Goal: Information Seeking & Learning: Compare options

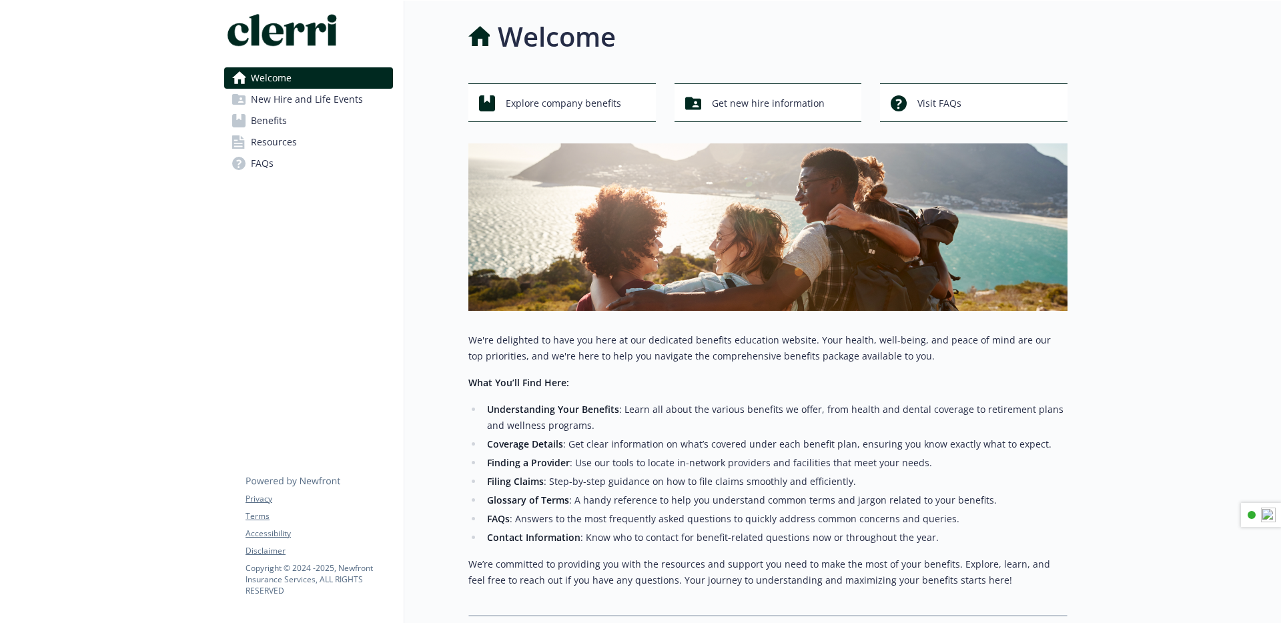
click at [352, 98] on span "New Hire and Life Events" at bounding box center [307, 99] width 112 height 21
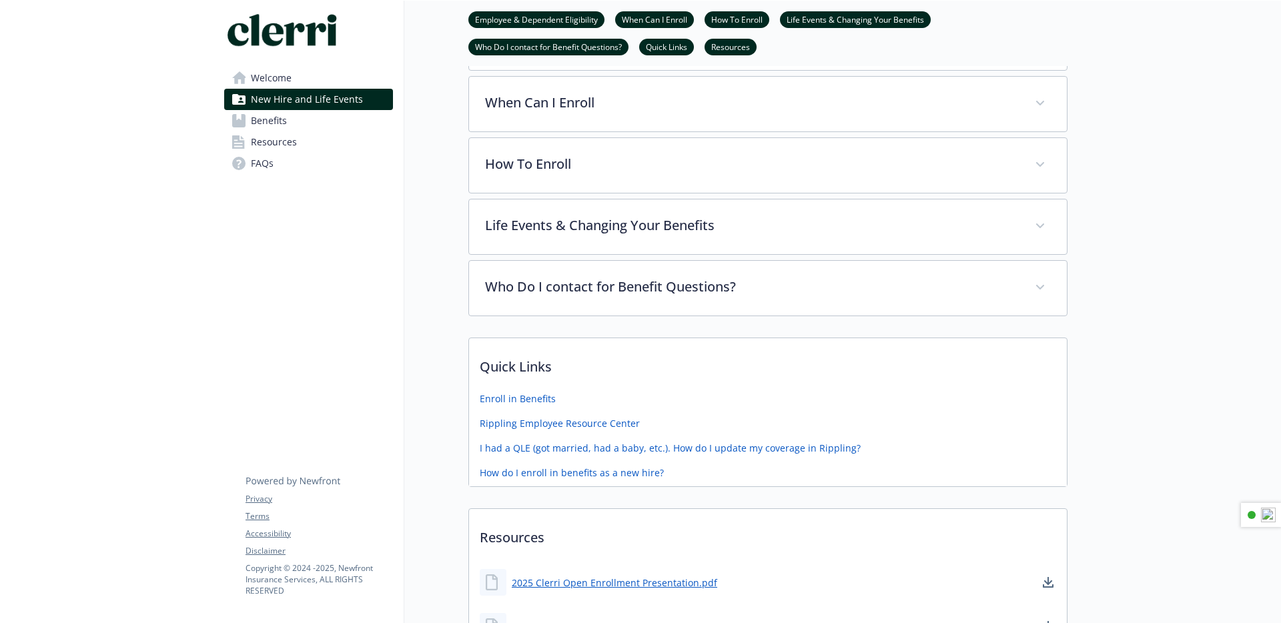
scroll to position [275, 0]
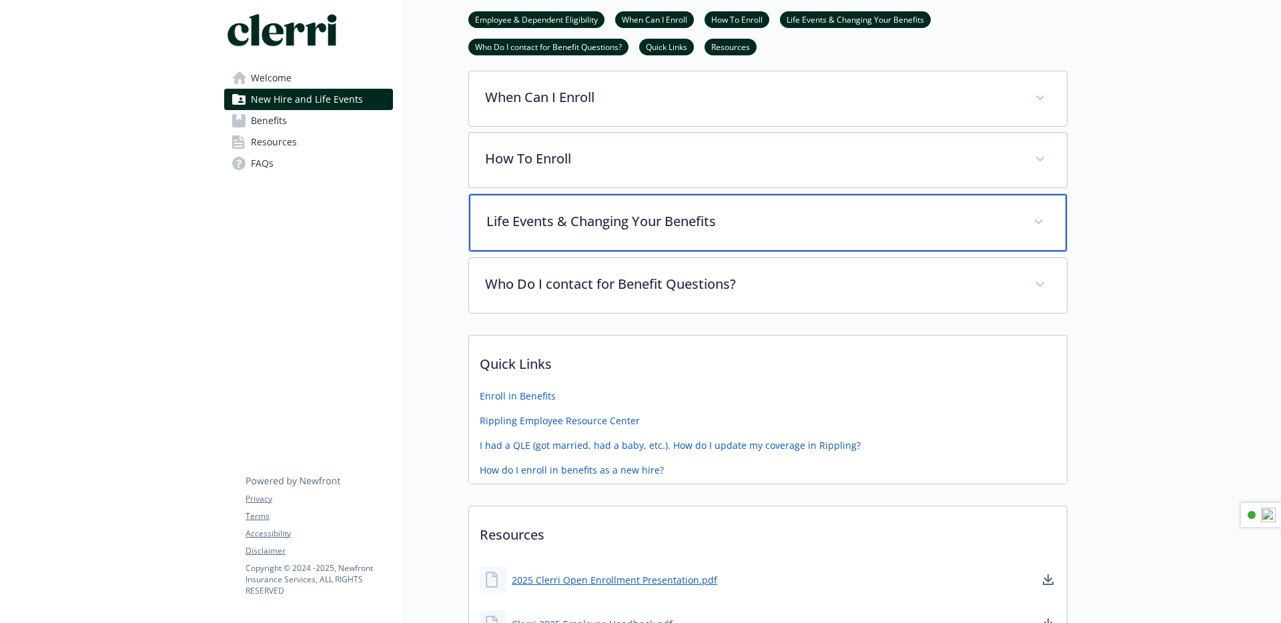
click at [611, 219] on p "Life Events & Changing Your Benefits" at bounding box center [752, 222] width 531 height 20
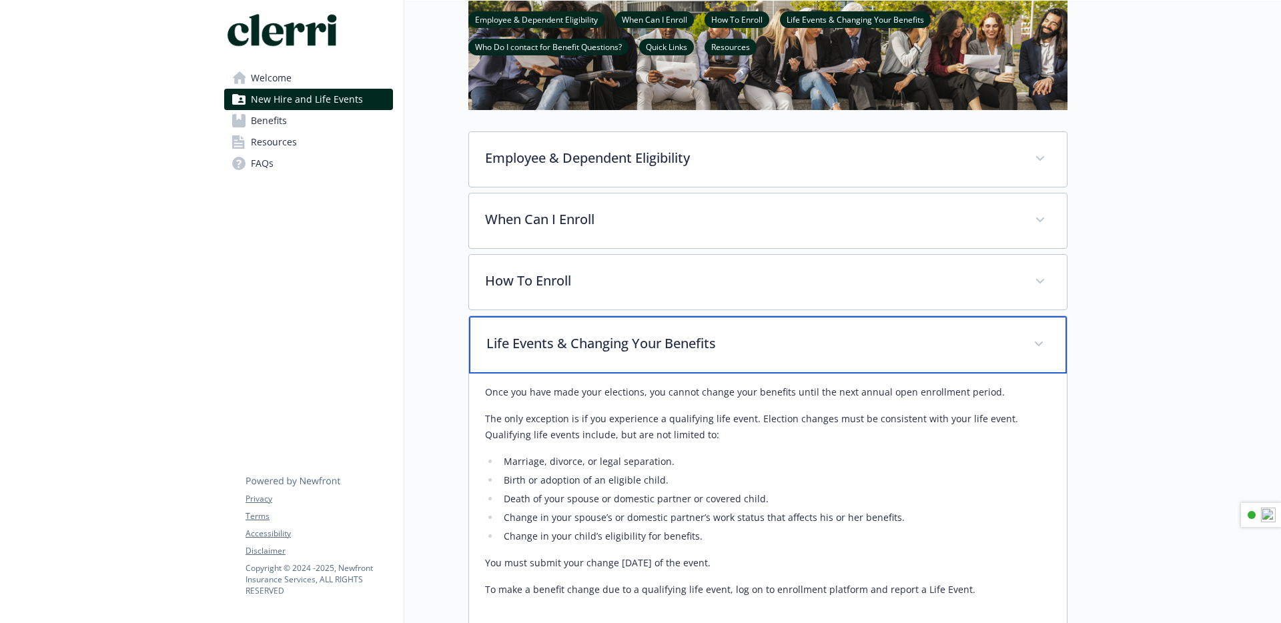
scroll to position [0, 0]
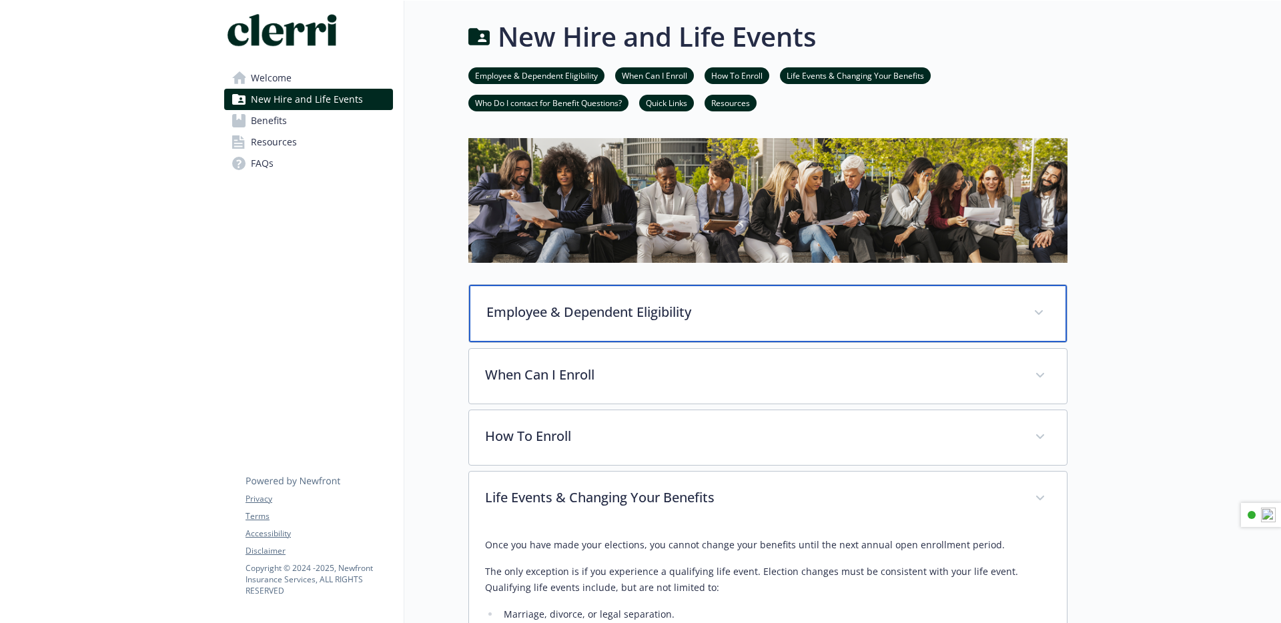
click at [667, 306] on p "Employee & Dependent Eligibility" at bounding box center [752, 312] width 531 height 20
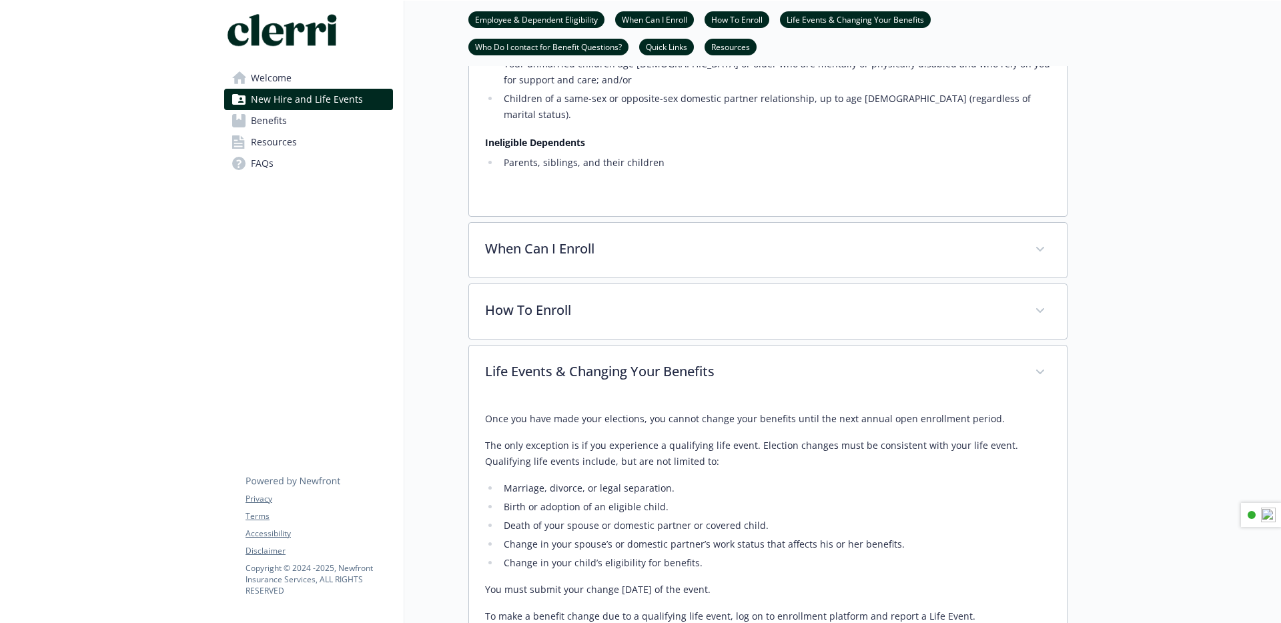
scroll to position [637, 0]
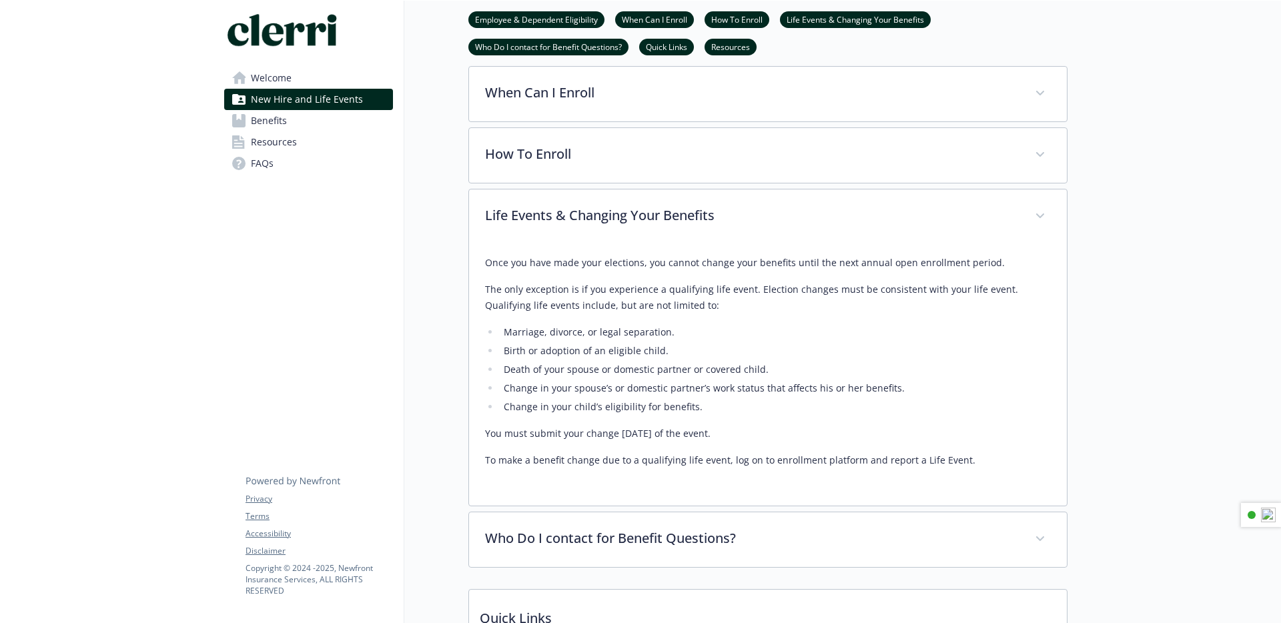
click at [290, 122] on link "Benefits" at bounding box center [308, 120] width 169 height 21
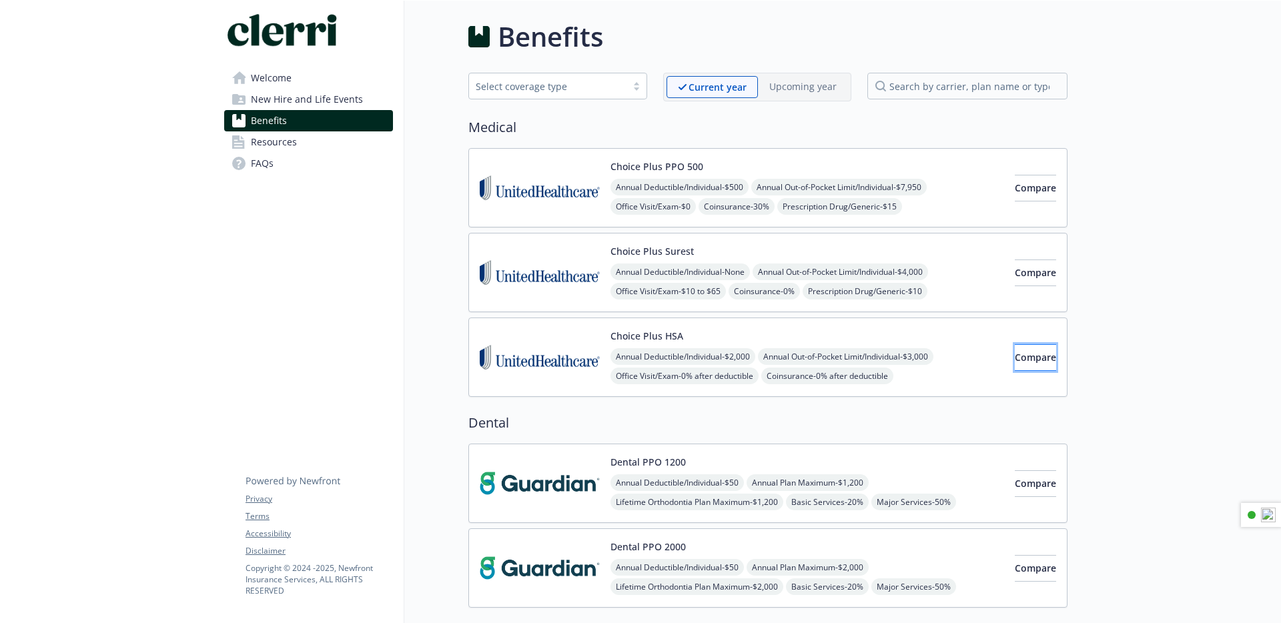
click at [1039, 353] on button "Compare" at bounding box center [1035, 357] width 41 height 27
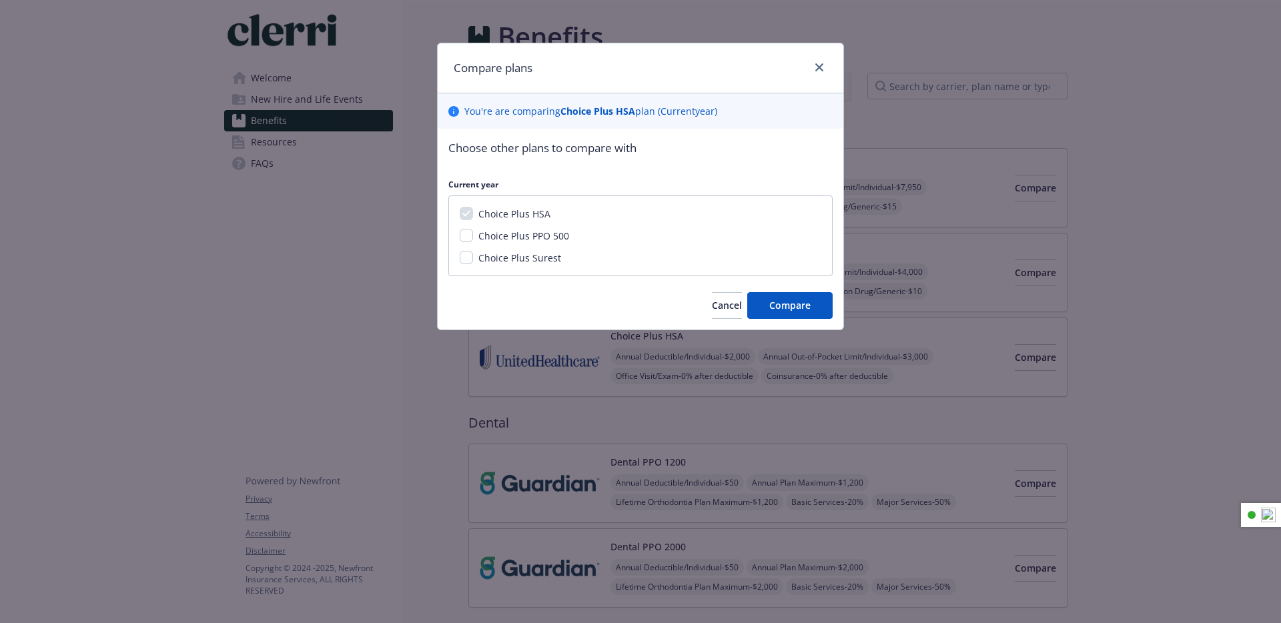
click at [529, 238] on span "Choice Plus PPO 500" at bounding box center [524, 236] width 91 height 13
click at [473, 238] on input "Choice Plus PPO 500" at bounding box center [466, 235] width 13 height 13
checkbox input "true"
click at [778, 299] on span "Compare" at bounding box center [790, 305] width 41 height 13
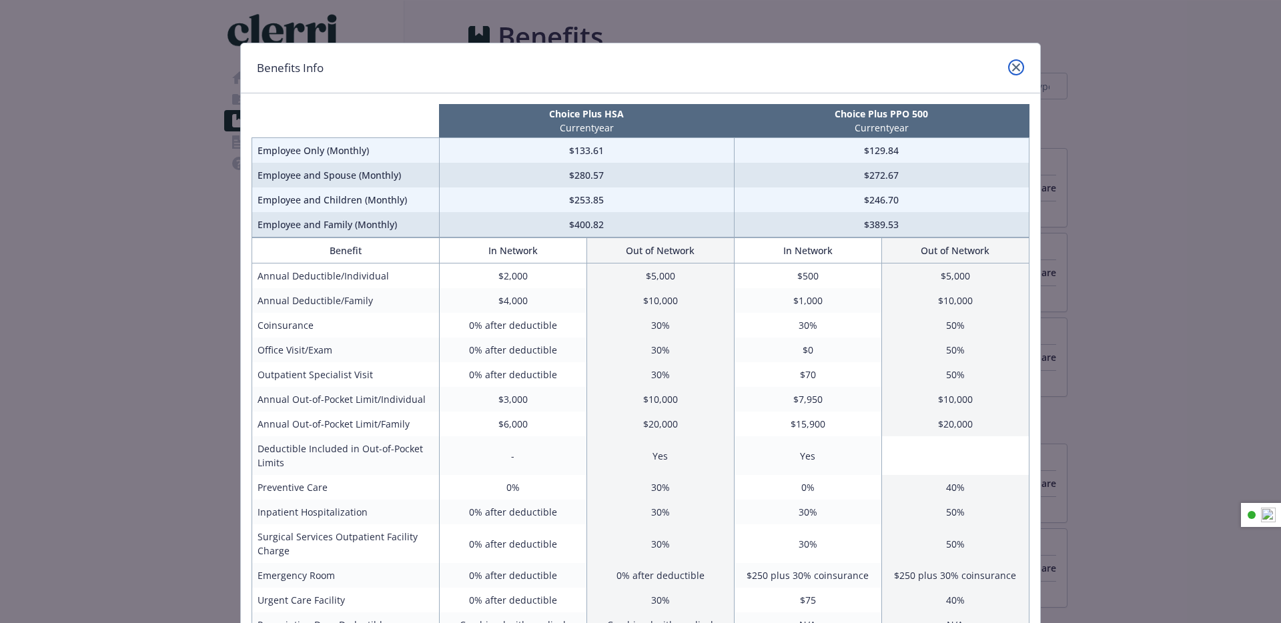
click at [1016, 61] on link "close" at bounding box center [1016, 67] width 16 height 16
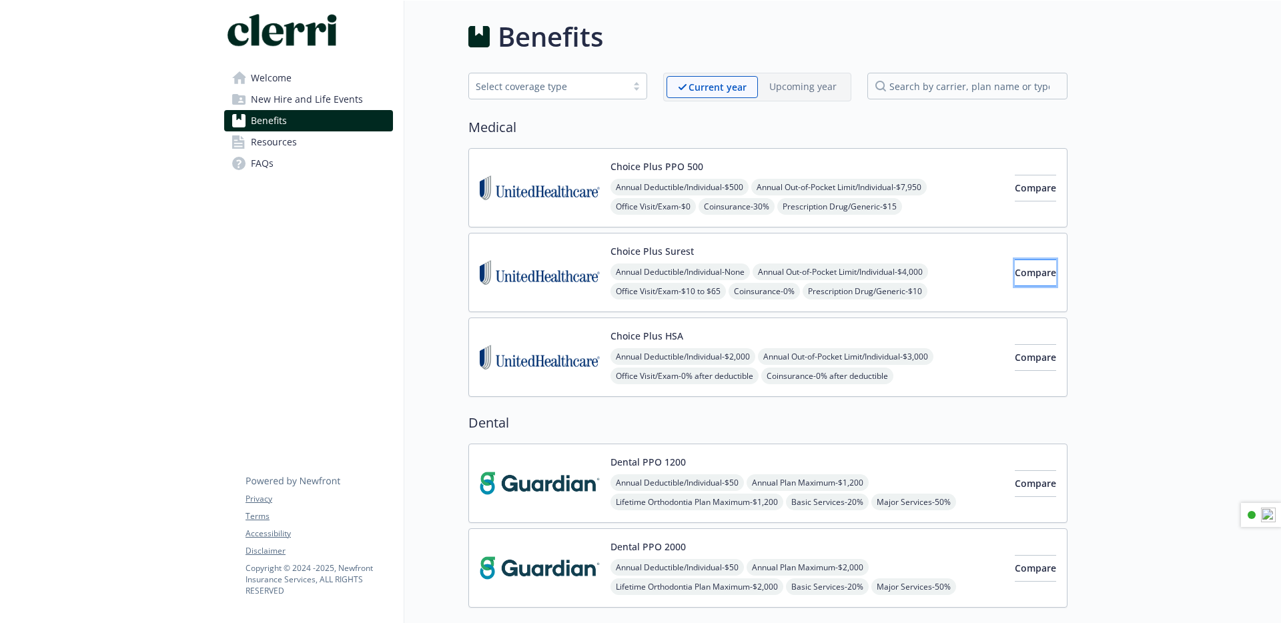
click at [1015, 271] on span "Compare" at bounding box center [1035, 272] width 41 height 13
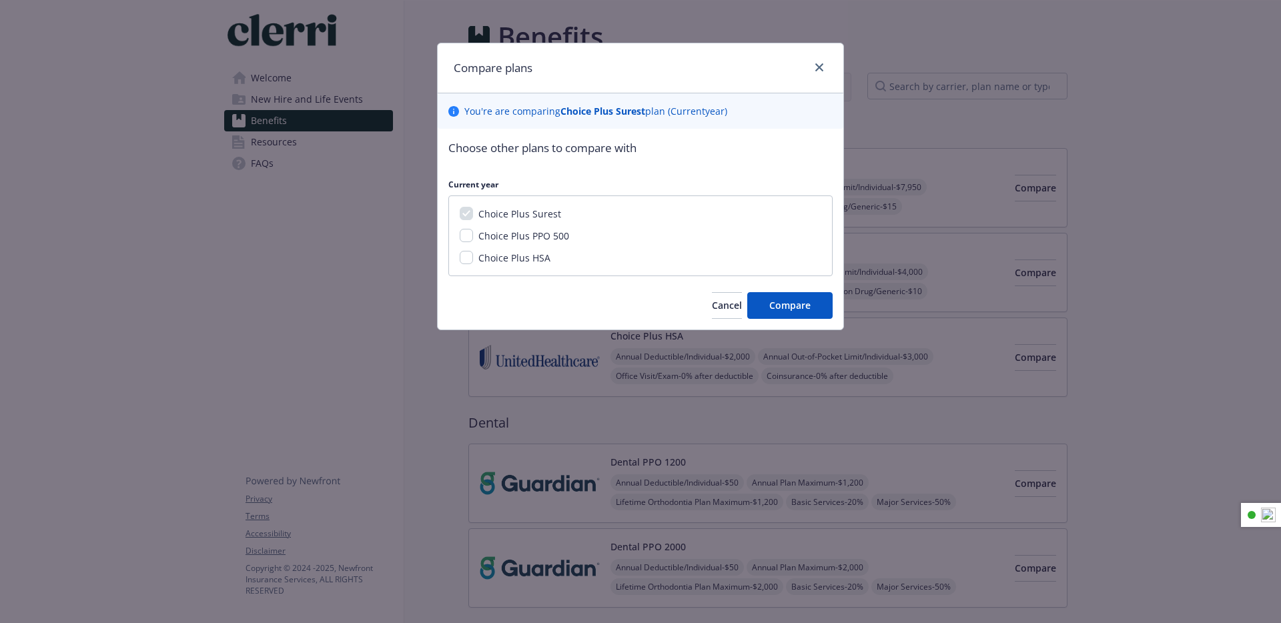
drag, startPoint x: 542, startPoint y: 252, endPoint x: 555, endPoint y: 258, distance: 14.0
click at [543, 252] on span "Choice Plus HSA" at bounding box center [515, 258] width 72 height 13
click at [473, 252] on input "Choice Plus HSA" at bounding box center [466, 257] width 13 height 13
checkbox input "true"
click at [788, 304] on span "Compare" at bounding box center [790, 305] width 41 height 13
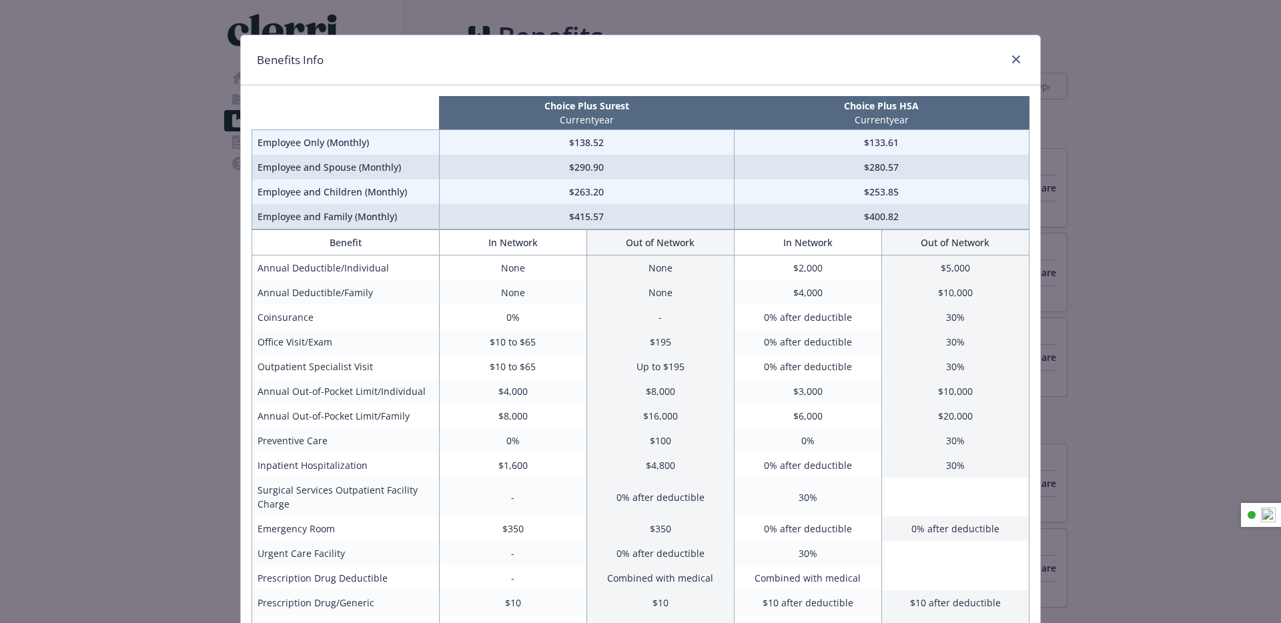
scroll to position [9, 0]
click at [1020, 59] on link "close" at bounding box center [1016, 59] width 16 height 16
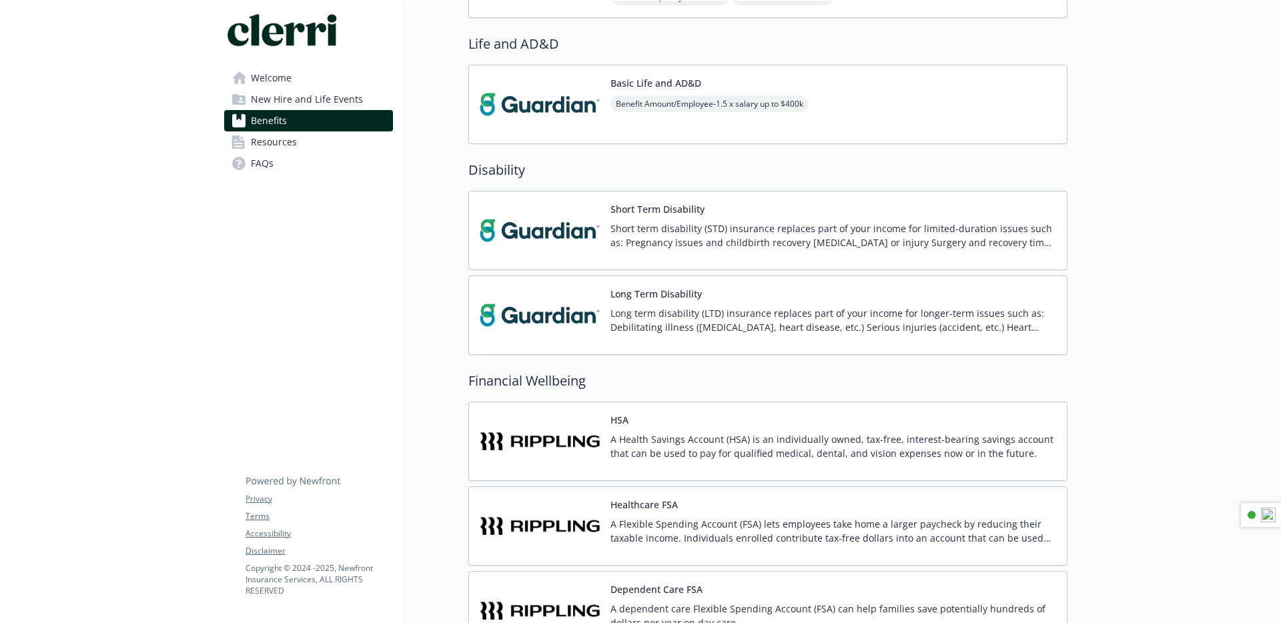
scroll to position [647, 0]
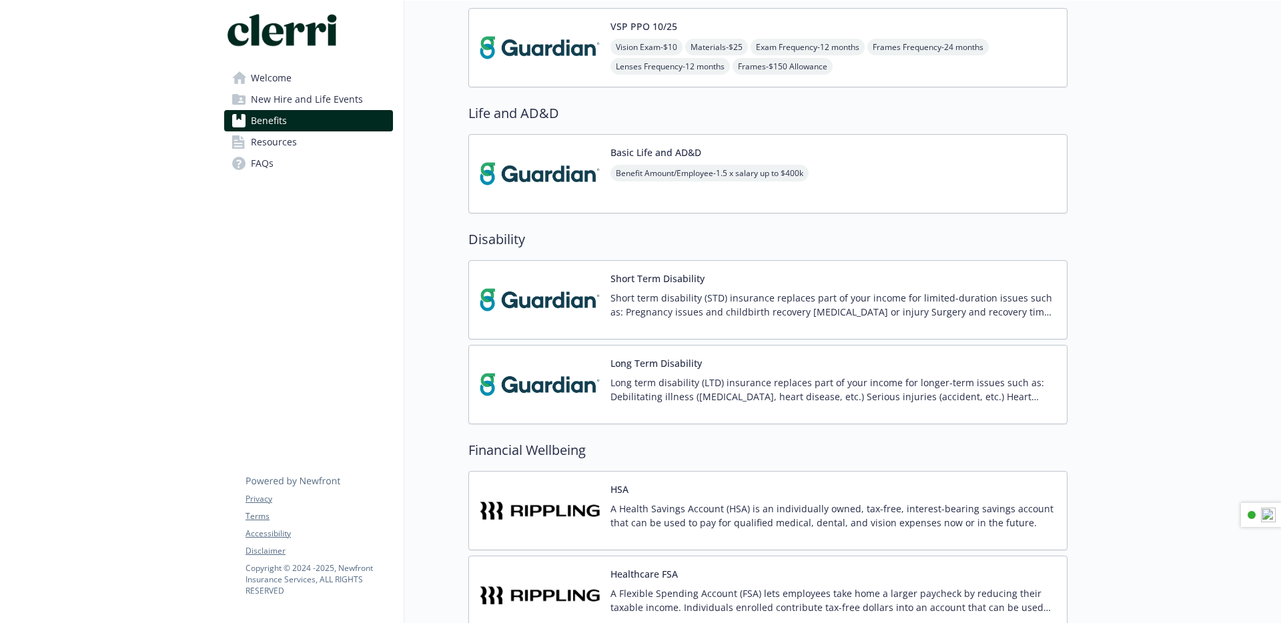
click at [654, 308] on p "Short term disability (STD) insurance replaces part of your income for limited-…" at bounding box center [834, 305] width 446 height 28
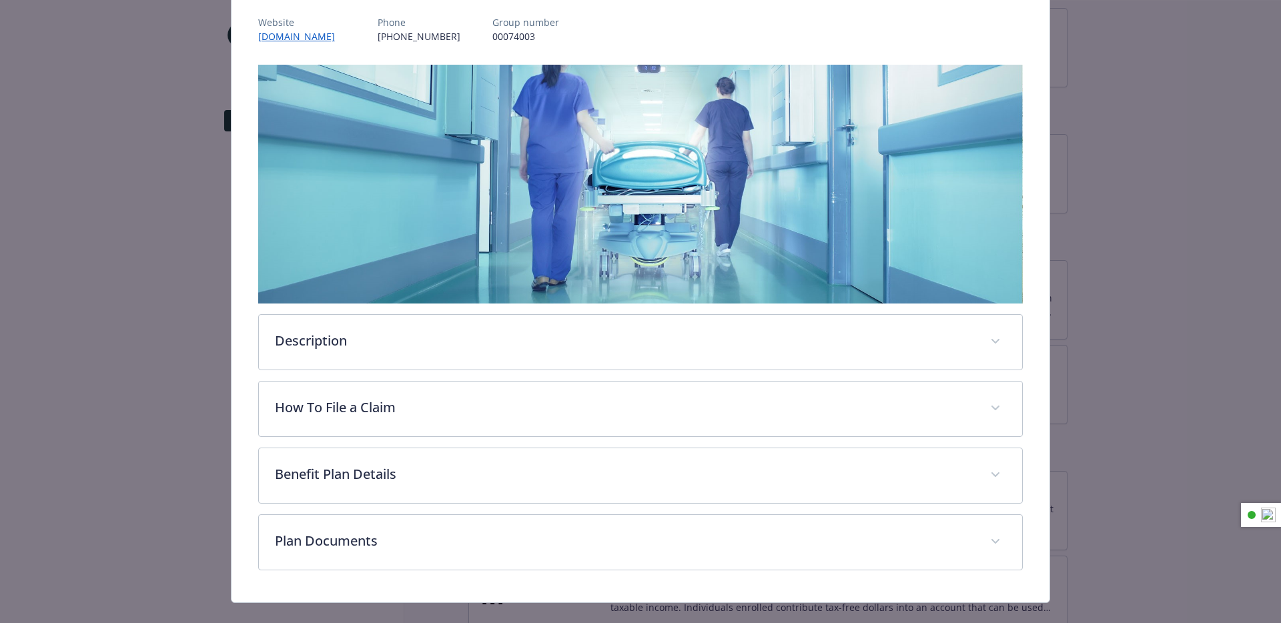
scroll to position [183, 0]
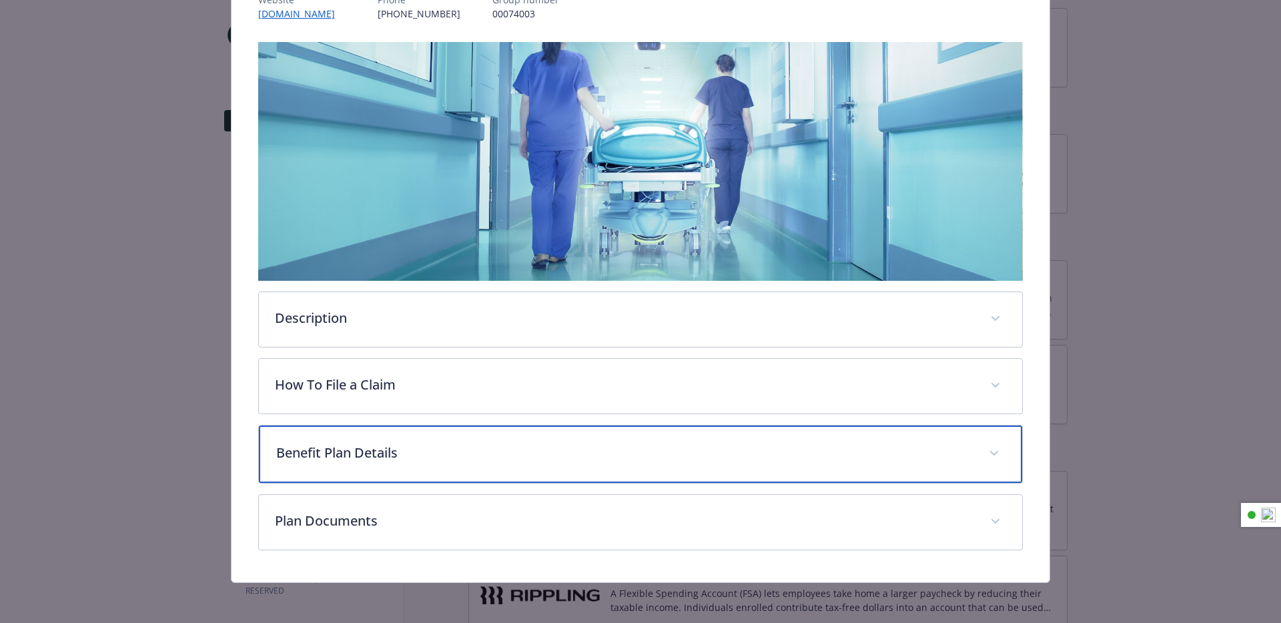
click at [495, 457] on p "Benefit Plan Details" at bounding box center [624, 453] width 697 height 20
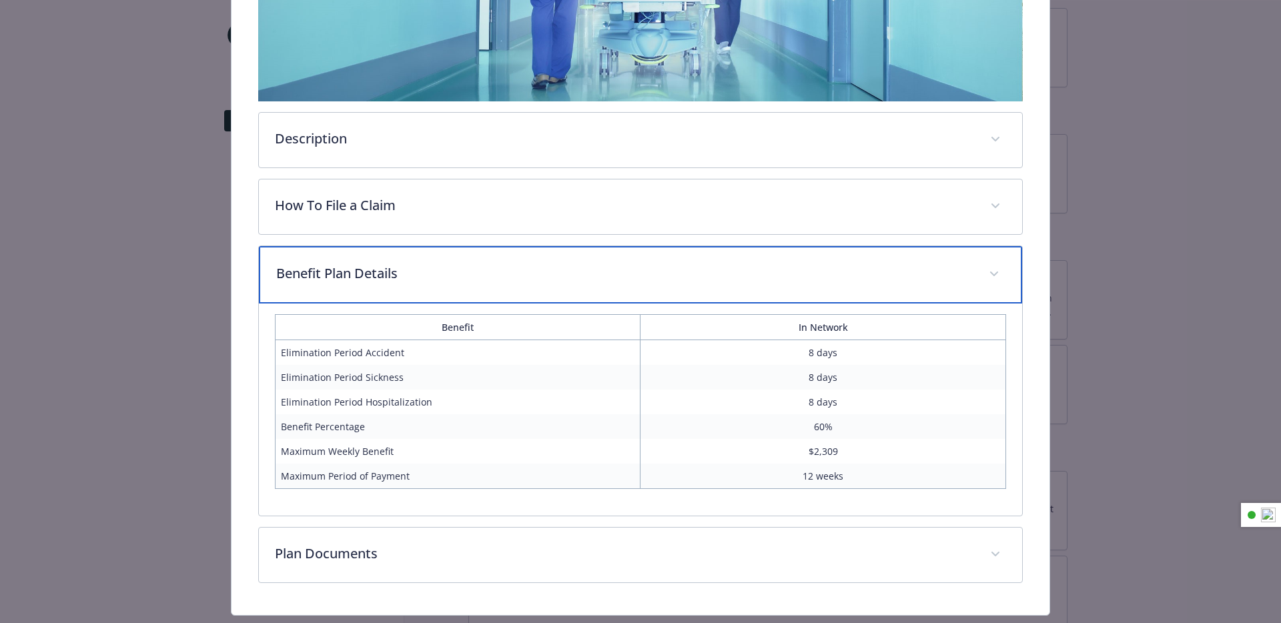
scroll to position [398, 0]
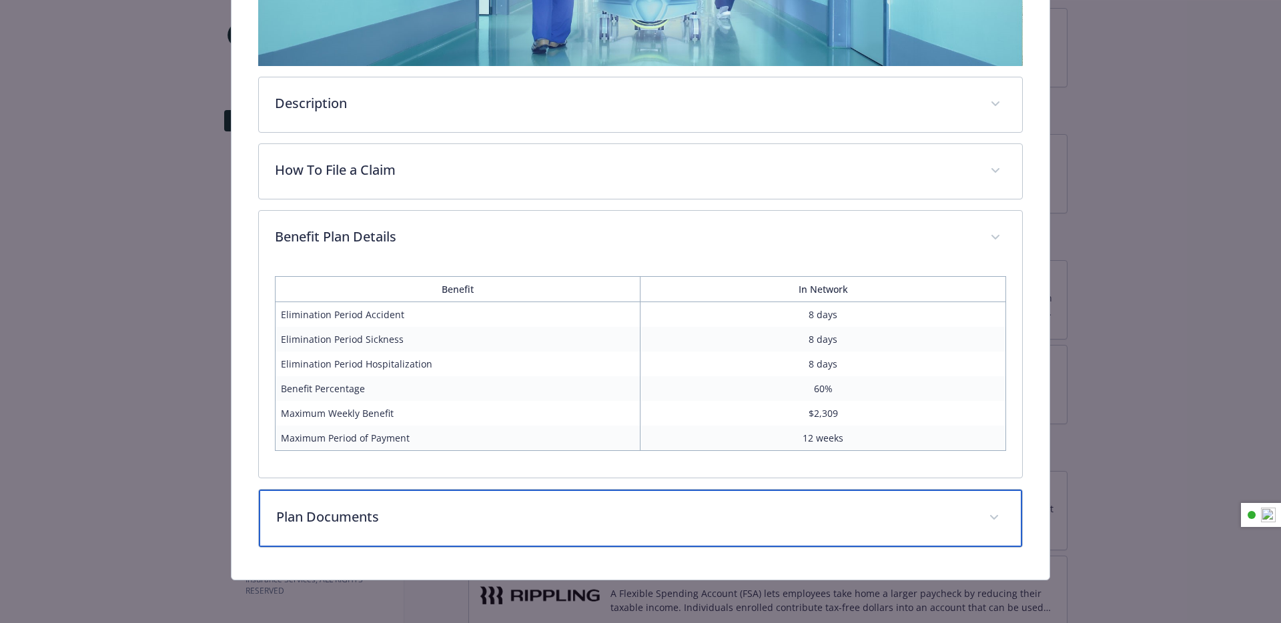
click at [428, 509] on p "Plan Documents" at bounding box center [624, 517] width 697 height 20
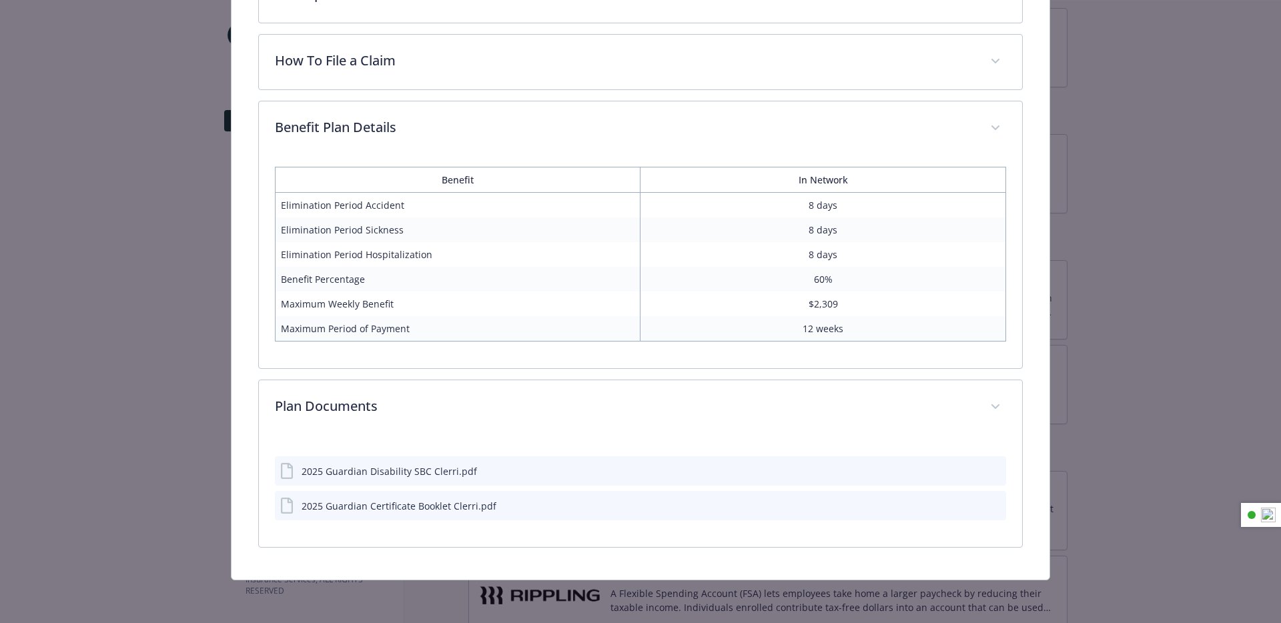
scroll to position [507, 0]
click at [390, 475] on div "2025 Guardian Disability SBC Clerri.pdf" at bounding box center [390, 472] width 176 height 14
click at [994, 471] on icon "preview file" at bounding box center [994, 470] width 12 height 9
click at [993, 505] on icon "preview file" at bounding box center [994, 505] width 12 height 9
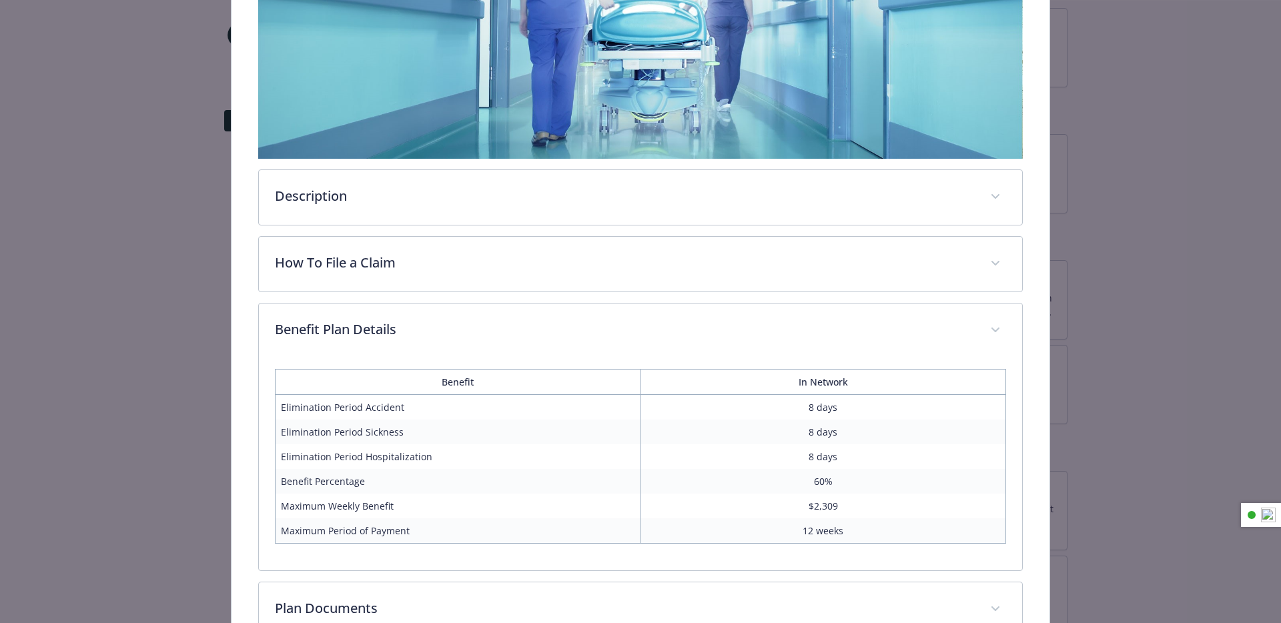
scroll to position [0, 0]
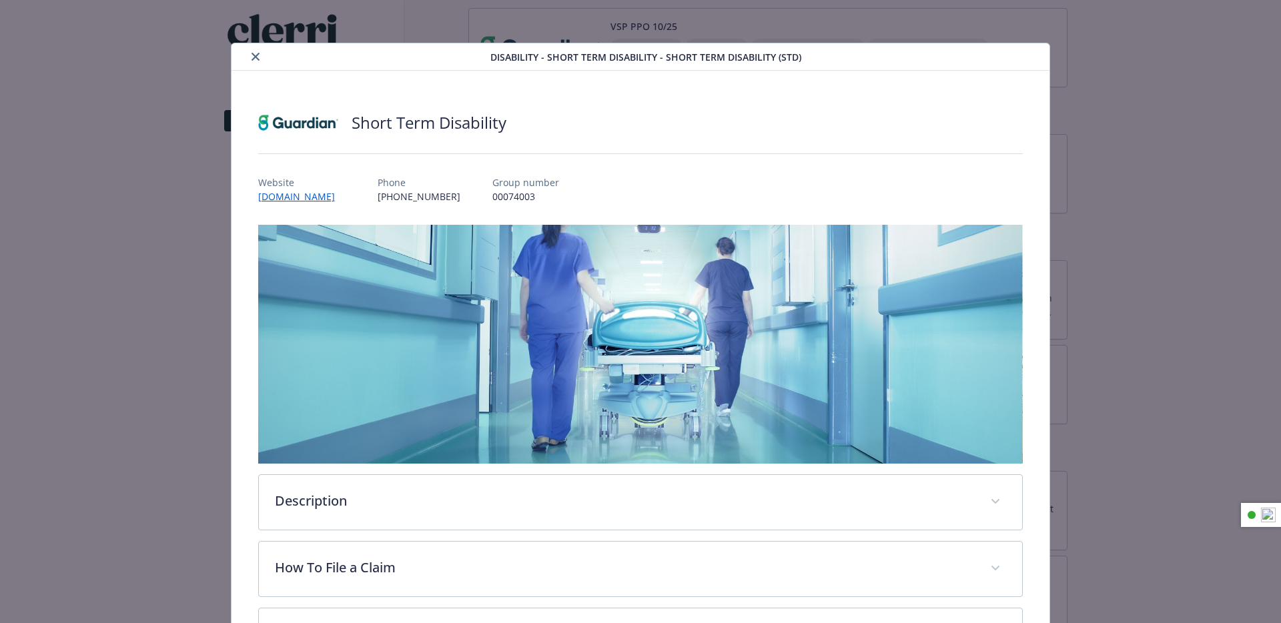
click at [256, 57] on icon "close" at bounding box center [256, 57] width 8 height 8
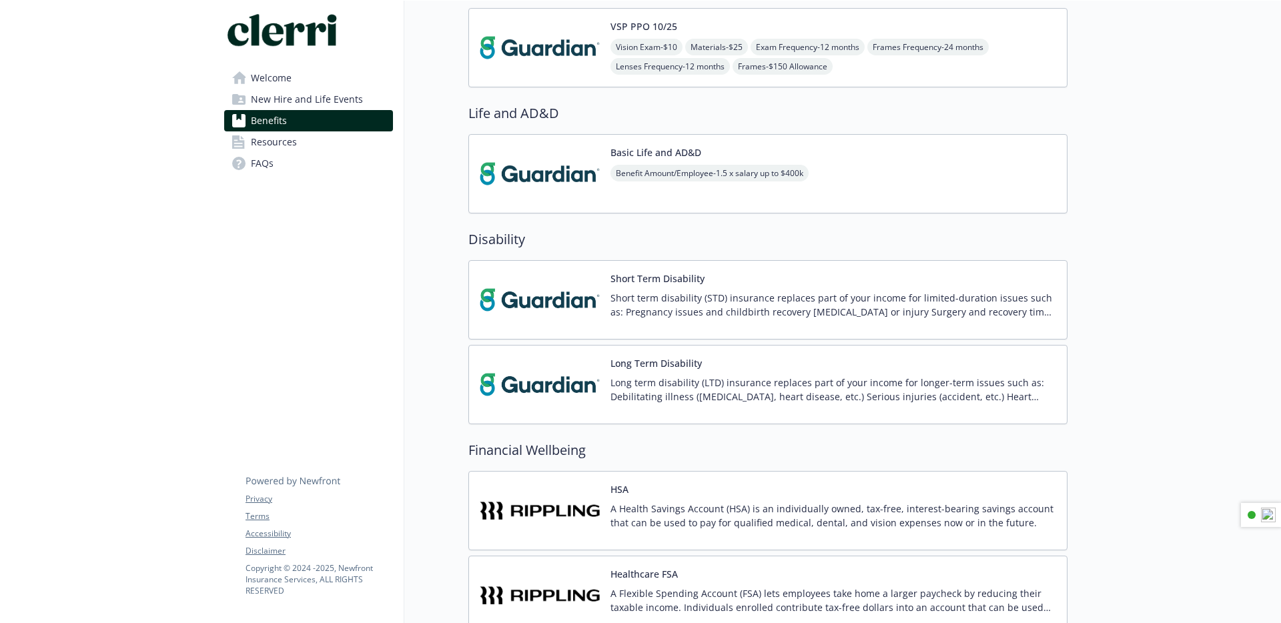
click at [651, 309] on p "Short term disability (STD) insurance replaces part of your income for limited-…" at bounding box center [834, 305] width 446 height 28
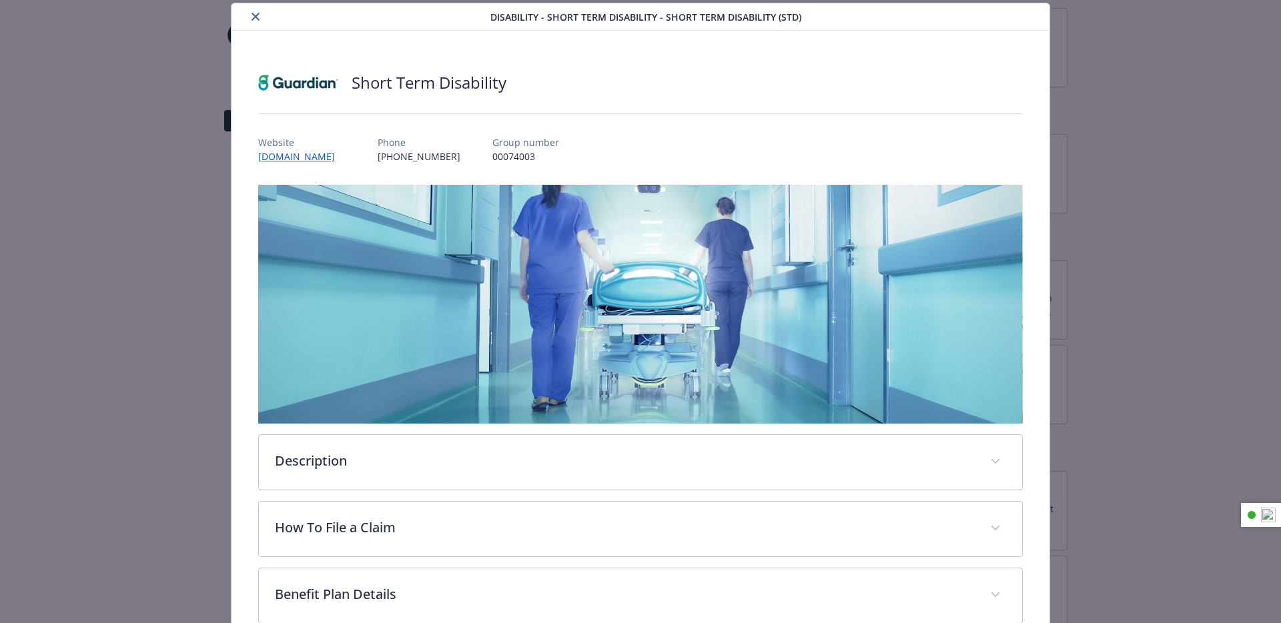
scroll to position [183, 0]
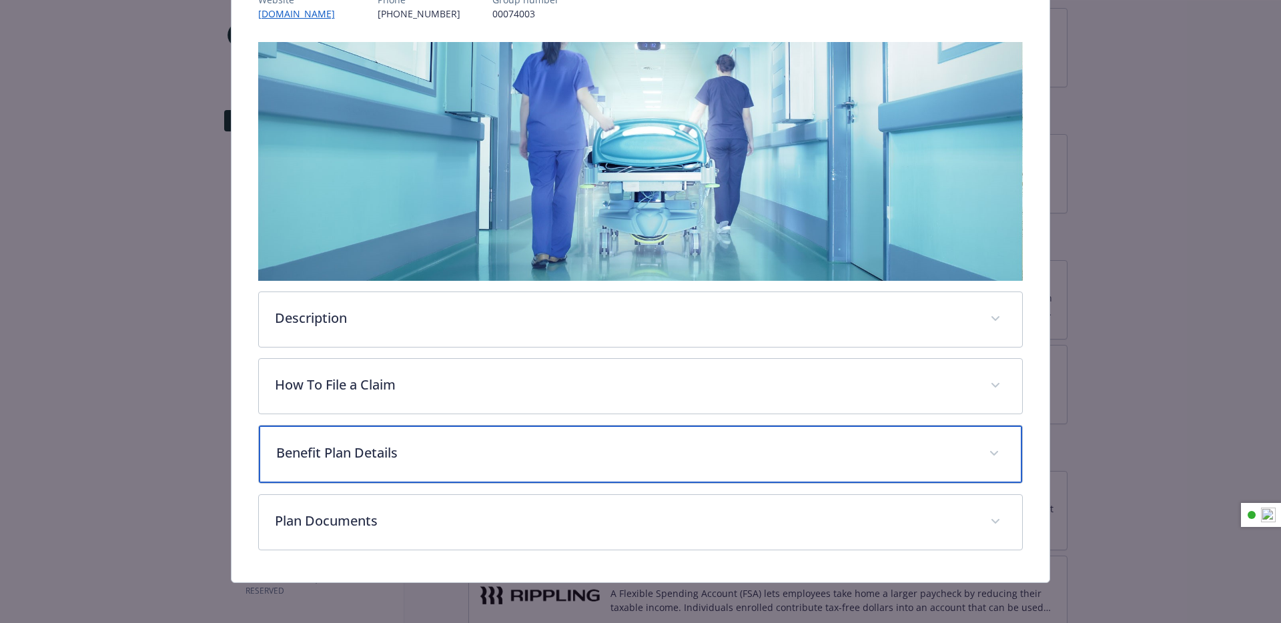
click at [475, 460] on p "Benefit Plan Details" at bounding box center [624, 453] width 697 height 20
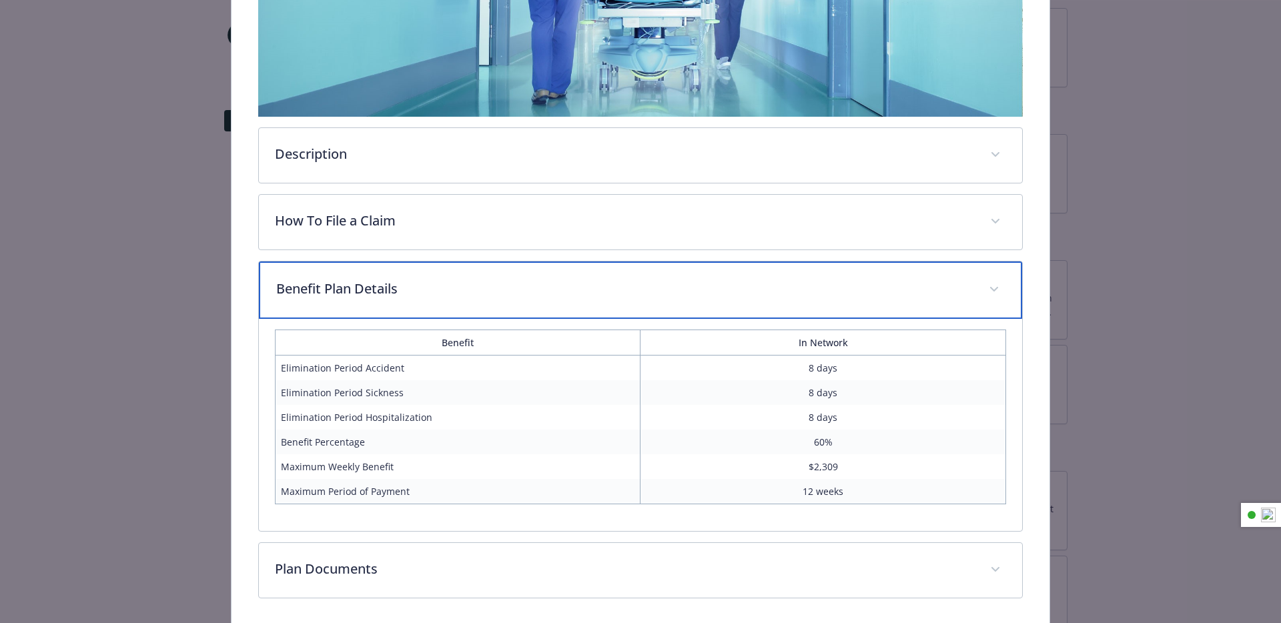
scroll to position [398, 0]
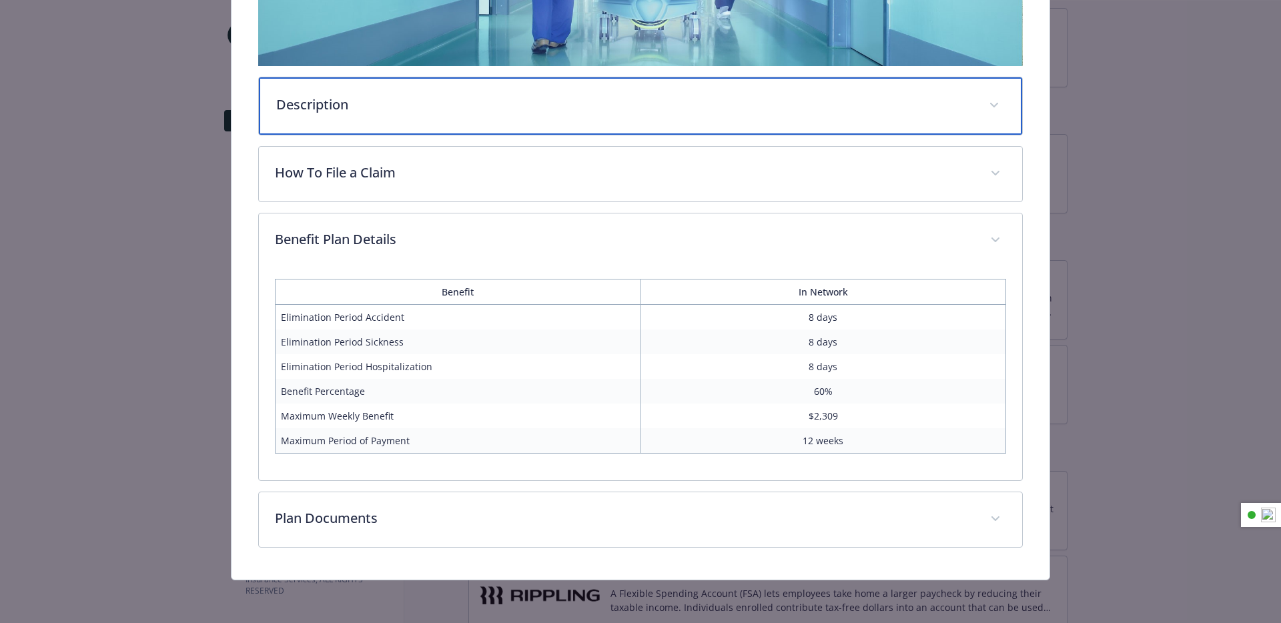
click at [407, 118] on div "Description" at bounding box center [641, 105] width 764 height 57
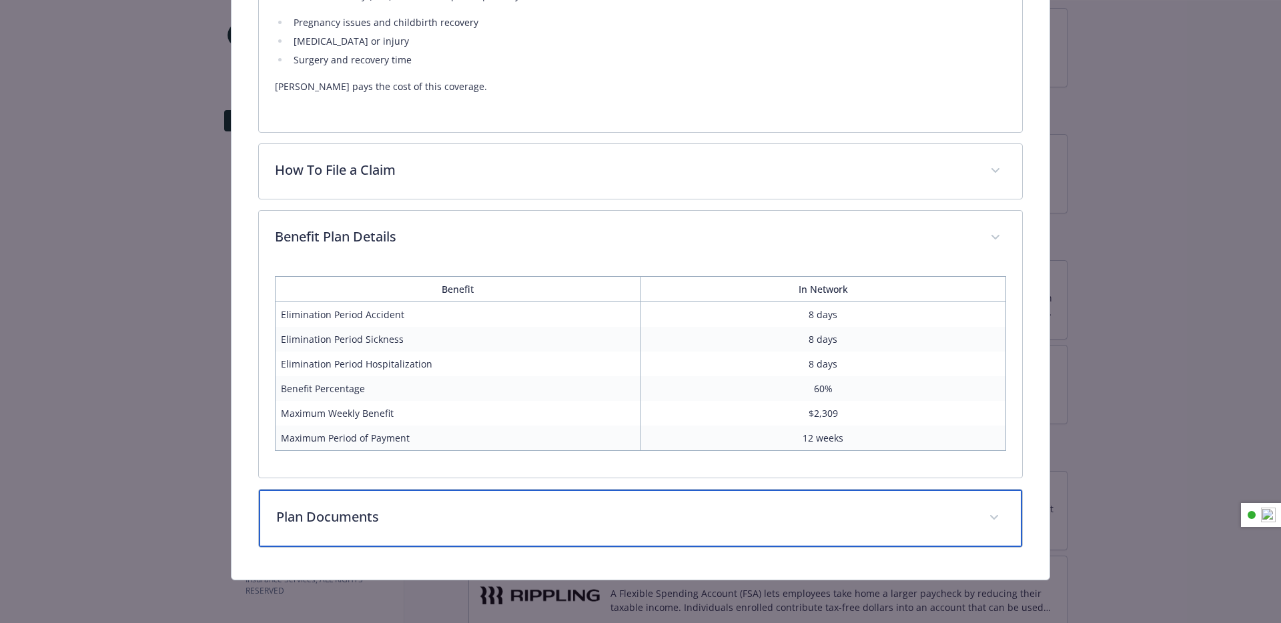
click at [526, 493] on div "Plan Documents" at bounding box center [641, 518] width 764 height 57
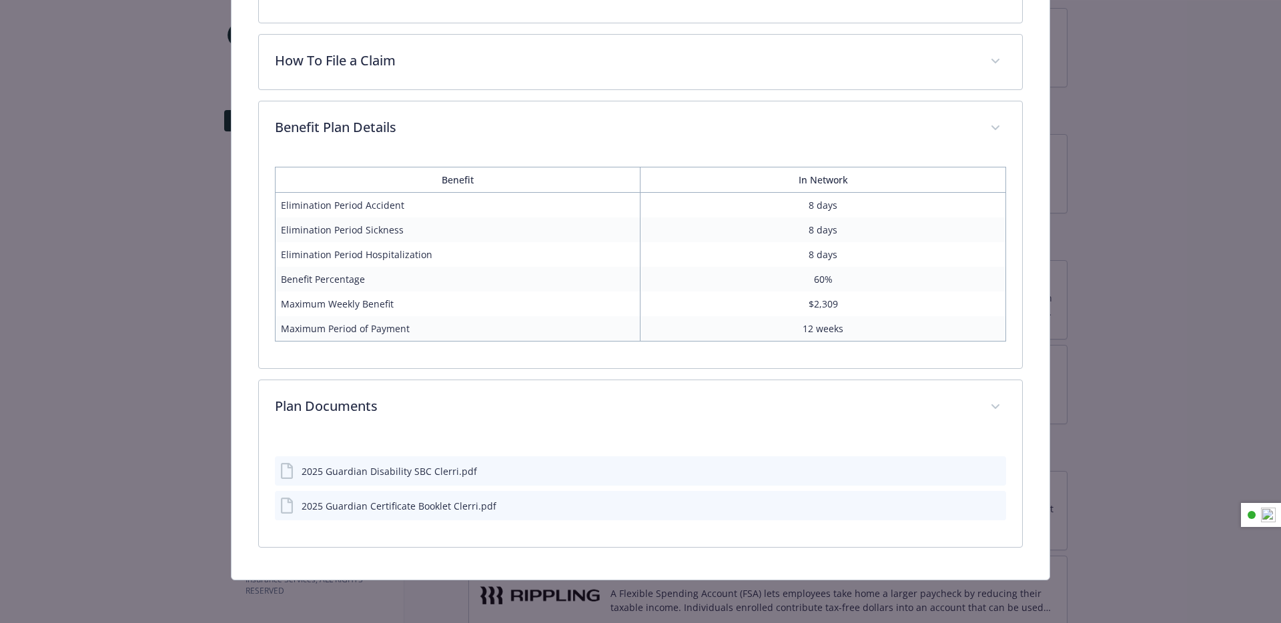
click at [459, 466] on div "2025 Guardian Disability SBC Clerri.pdf" at bounding box center [390, 472] width 176 height 14
click at [447, 477] on div "2025 Guardian Disability SBC Clerri.pdf" at bounding box center [390, 472] width 176 height 14
click at [992, 471] on icon "preview file" at bounding box center [994, 471] width 12 height 9
type textarea "Clerri | Benefits"
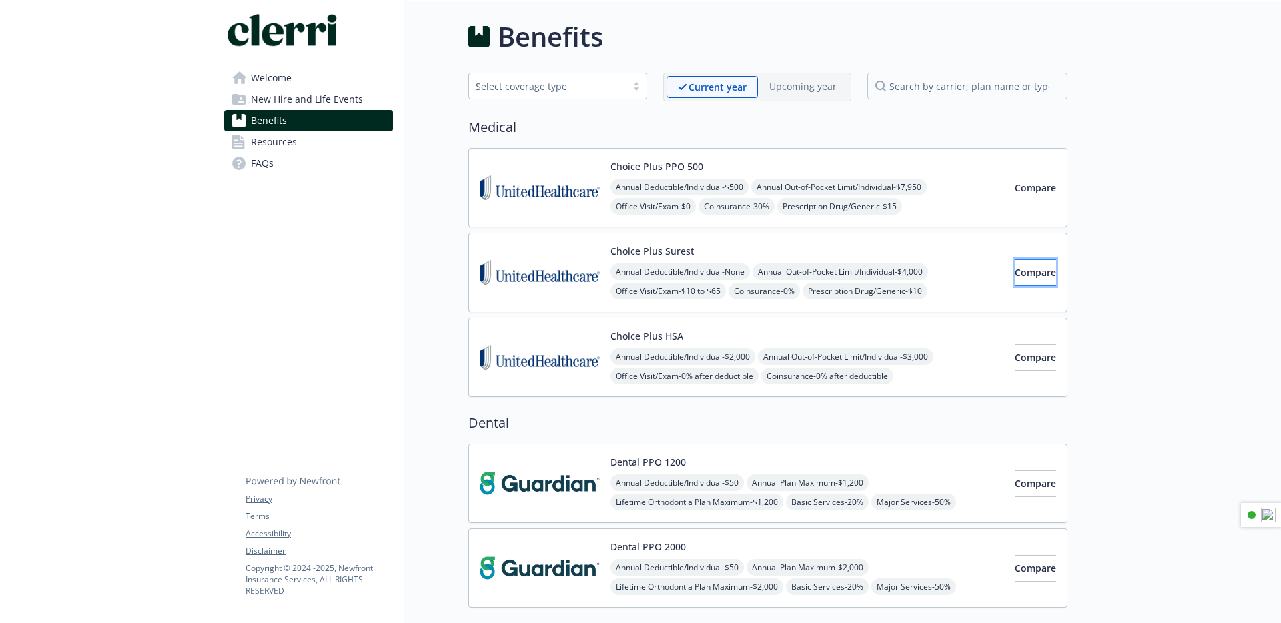
click at [1015, 272] on span "Compare" at bounding box center [1035, 272] width 41 height 13
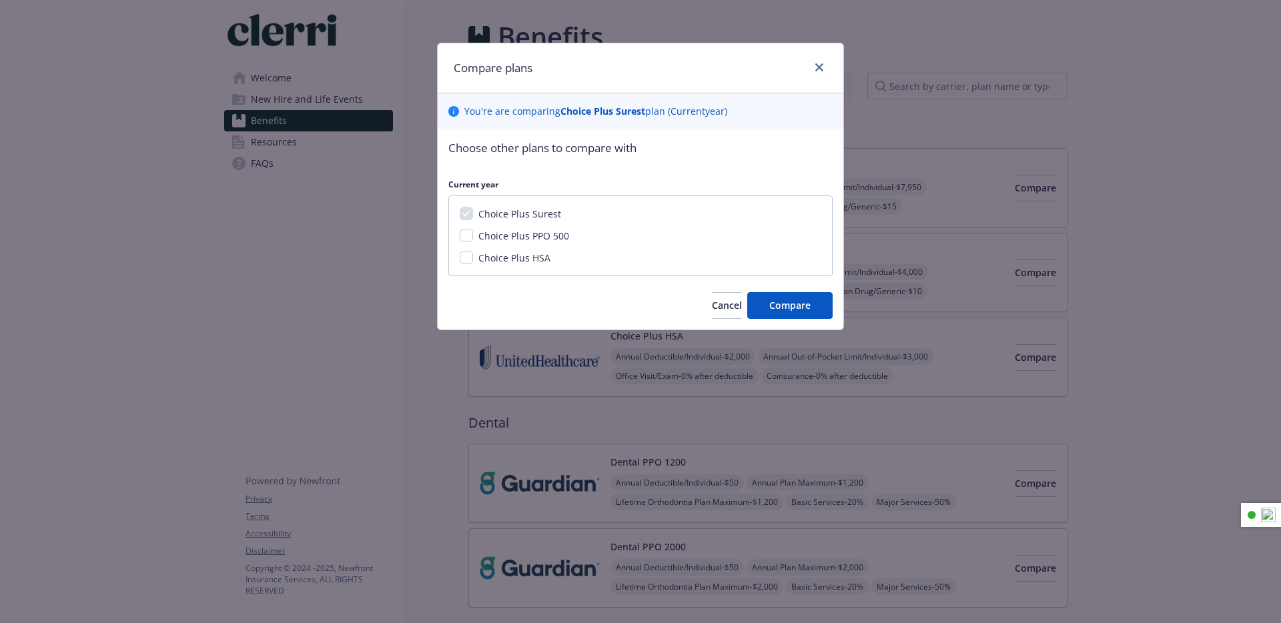
click at [538, 276] on div "Choice Plus Surest Choice Plus PPO 500 Choice Plus HSA" at bounding box center [641, 236] width 384 height 81
click at [535, 262] on span "Choice Plus HSA" at bounding box center [515, 258] width 72 height 13
click at [473, 262] on input "Choice Plus HSA" at bounding box center [466, 257] width 13 height 13
checkbox input "true"
click at [793, 305] on span "Compare" at bounding box center [790, 305] width 41 height 13
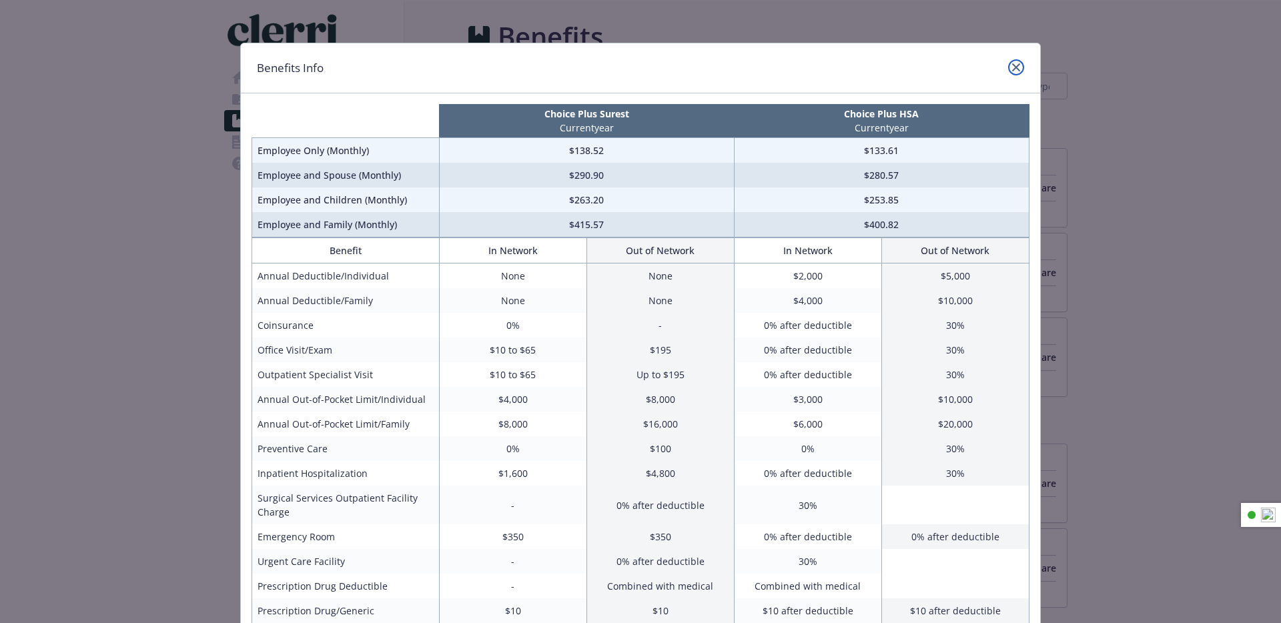
click at [1012, 69] on icon "close" at bounding box center [1016, 67] width 8 height 8
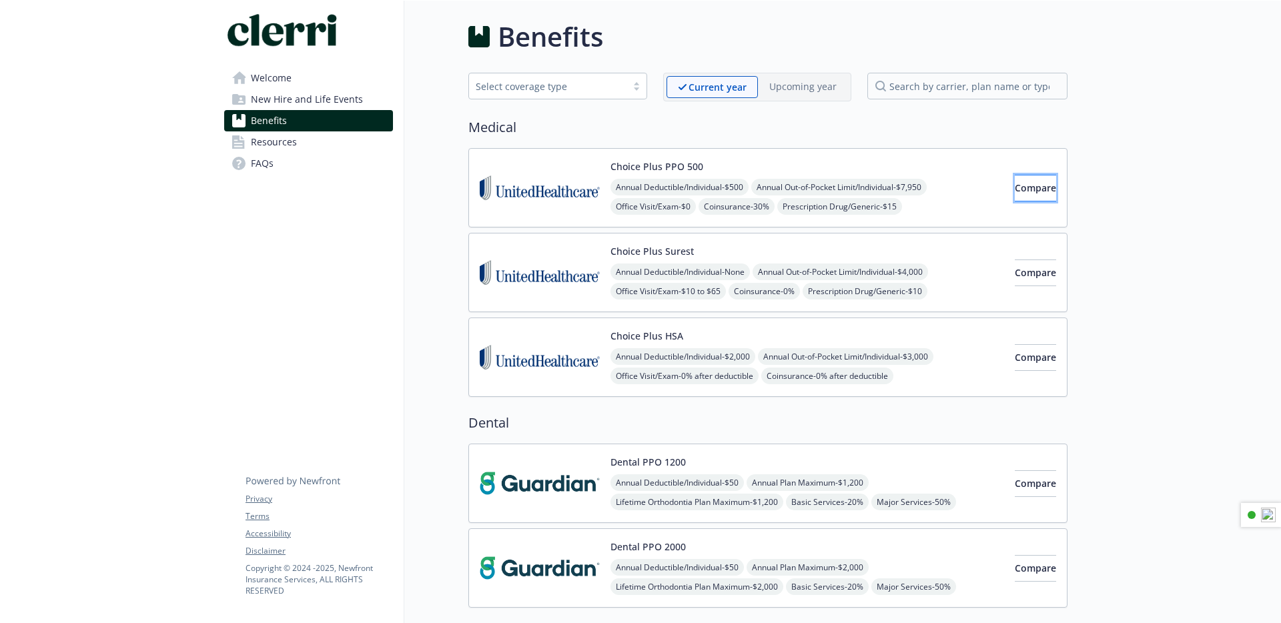
click at [1015, 194] on button "Compare" at bounding box center [1035, 188] width 41 height 27
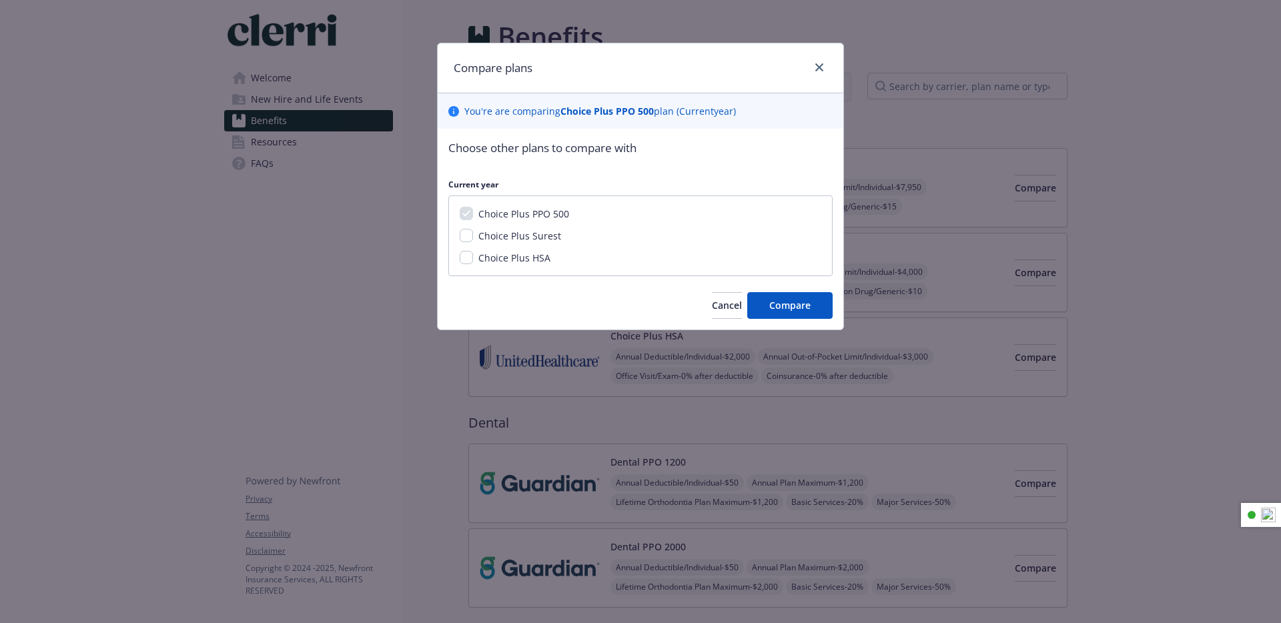
click at [526, 248] on div "Choice Plus PPO 500 Choice Plus Surest Choice Plus HSA" at bounding box center [641, 236] width 384 height 81
drag, startPoint x: 535, startPoint y: 255, endPoint x: 570, endPoint y: 260, distance: 35.7
click at [536, 255] on span "Choice Plus HSA" at bounding box center [515, 258] width 72 height 13
click at [534, 252] on div "Choice Plus PPO 500 Choice Plus Surest Choice Plus HSA" at bounding box center [641, 236] width 384 height 81
click at [537, 257] on span "Choice Plus HSA" at bounding box center [515, 258] width 72 height 13
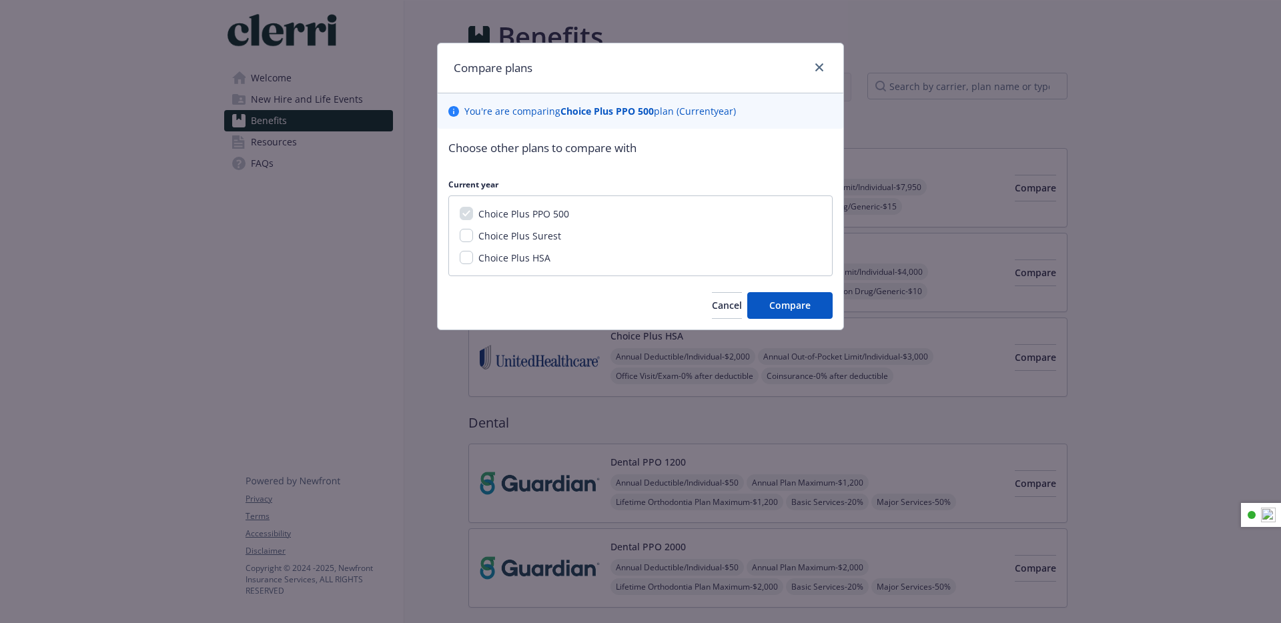
click at [473, 257] on input "Choice Plus HSA" at bounding box center [466, 257] width 13 height 13
checkbox input "true"
click at [782, 314] on button "Compare" at bounding box center [790, 305] width 85 height 27
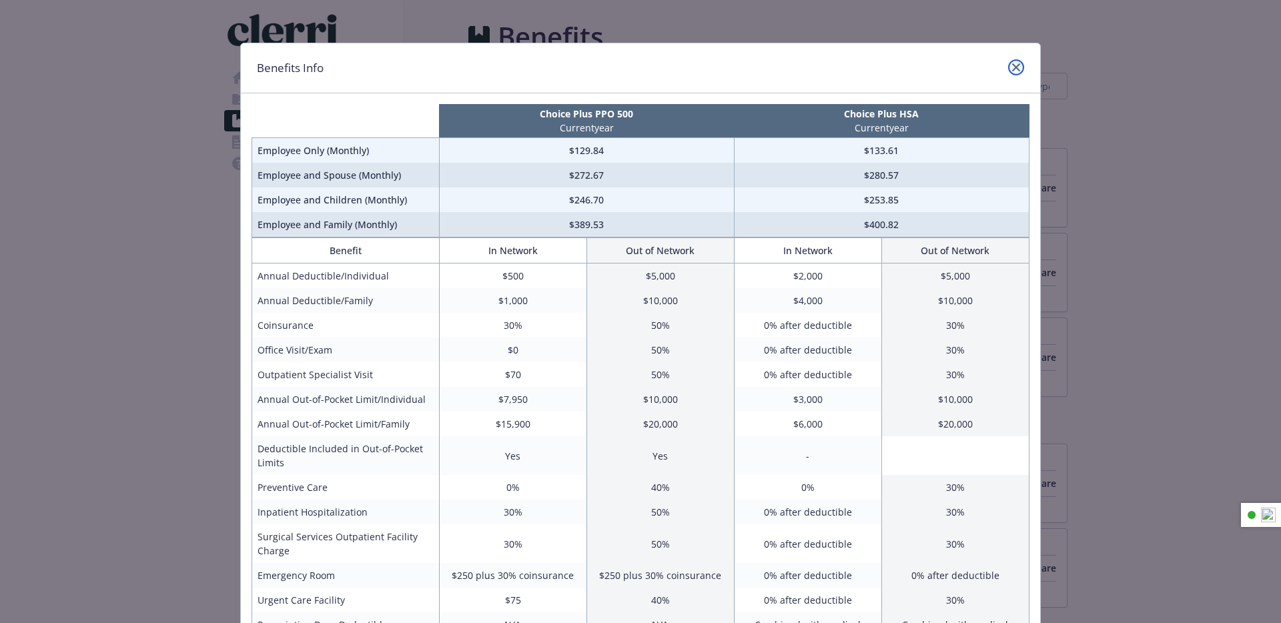
click at [1020, 66] on link "close" at bounding box center [1016, 67] width 16 height 16
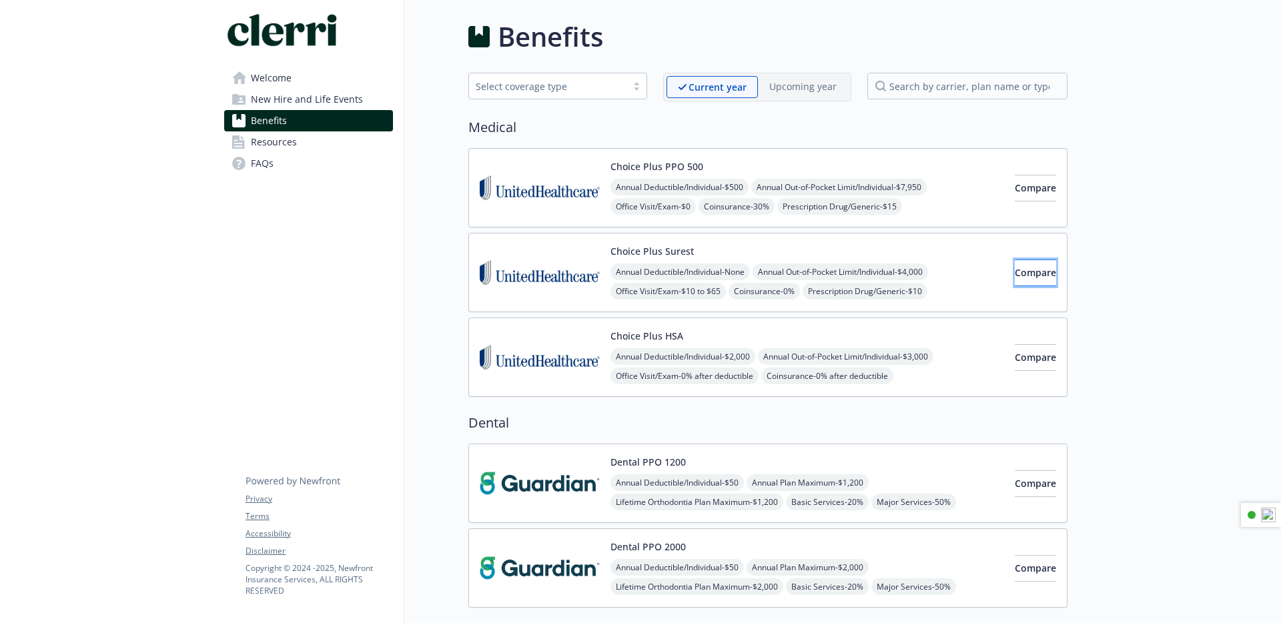
click at [1027, 270] on span "Compare" at bounding box center [1035, 272] width 41 height 13
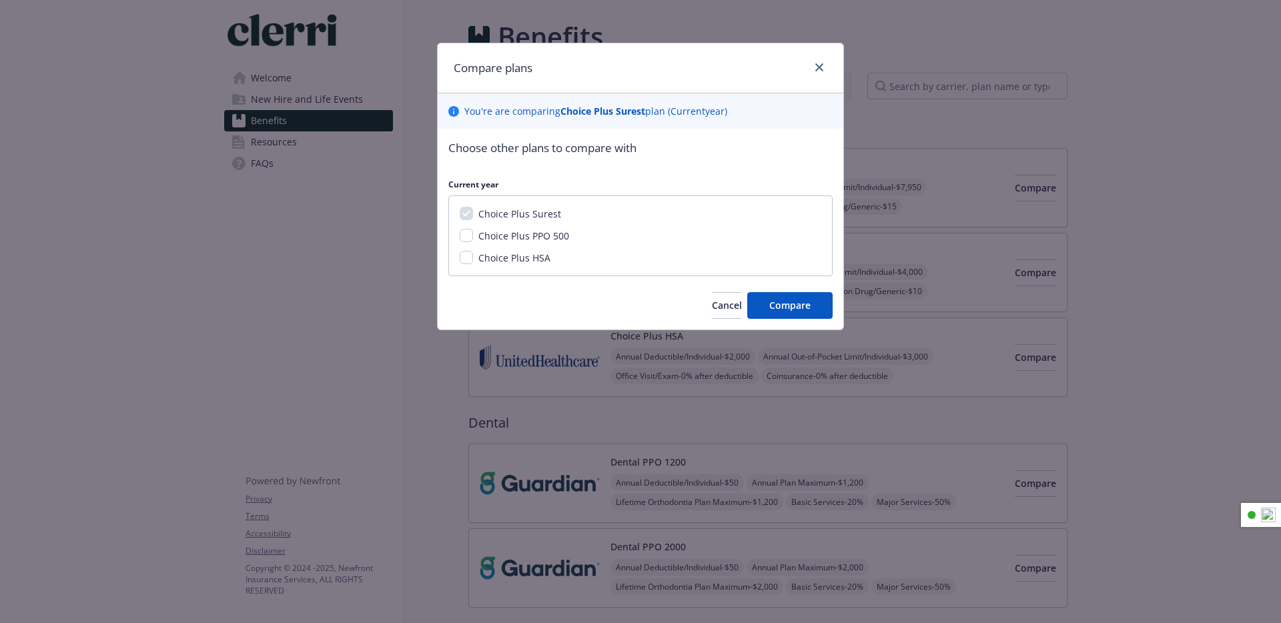
click at [533, 260] on span "Choice Plus HSA" at bounding box center [515, 258] width 72 height 13
click at [473, 260] on input "Choice Plus HSA" at bounding box center [466, 257] width 13 height 13
checkbox input "true"
click at [798, 317] on button "Compare" at bounding box center [790, 305] width 85 height 27
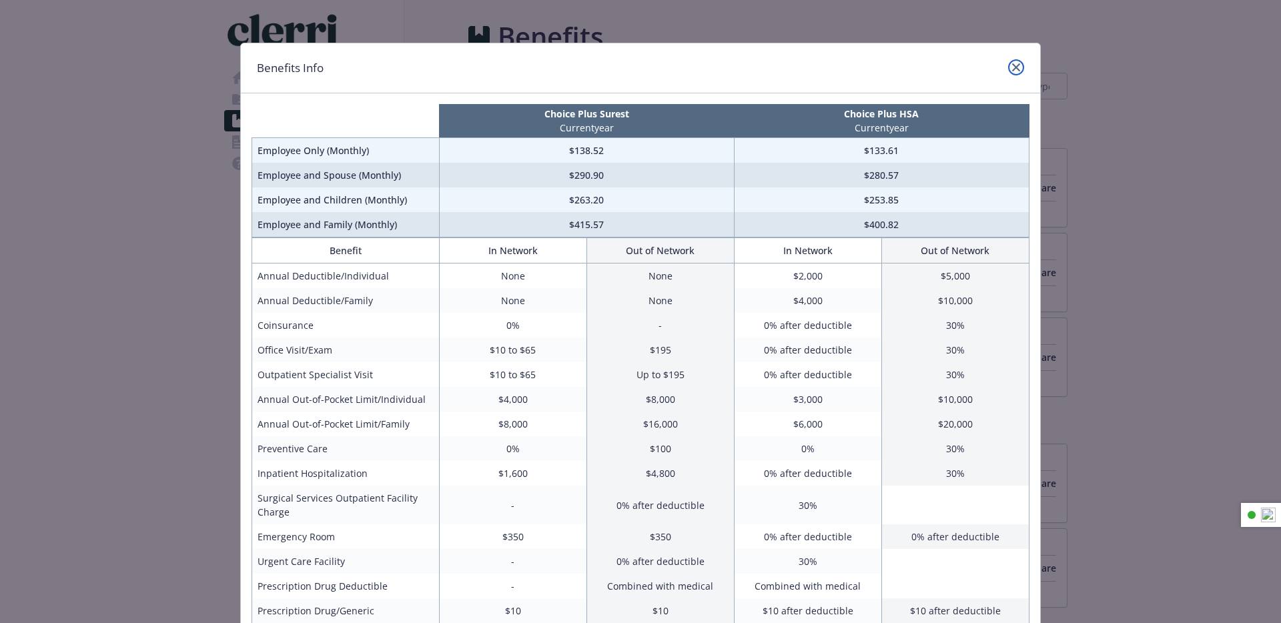
click at [1016, 67] on icon "close" at bounding box center [1016, 67] width 8 height 8
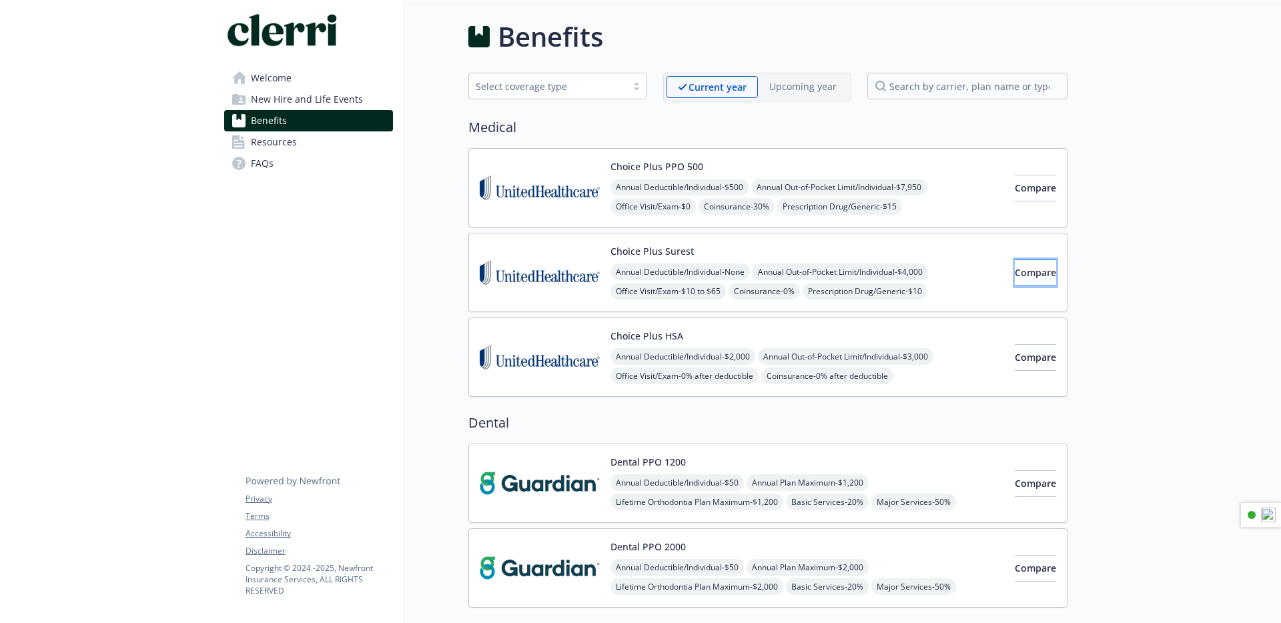
click at [1015, 273] on span "Compare" at bounding box center [1035, 272] width 41 height 13
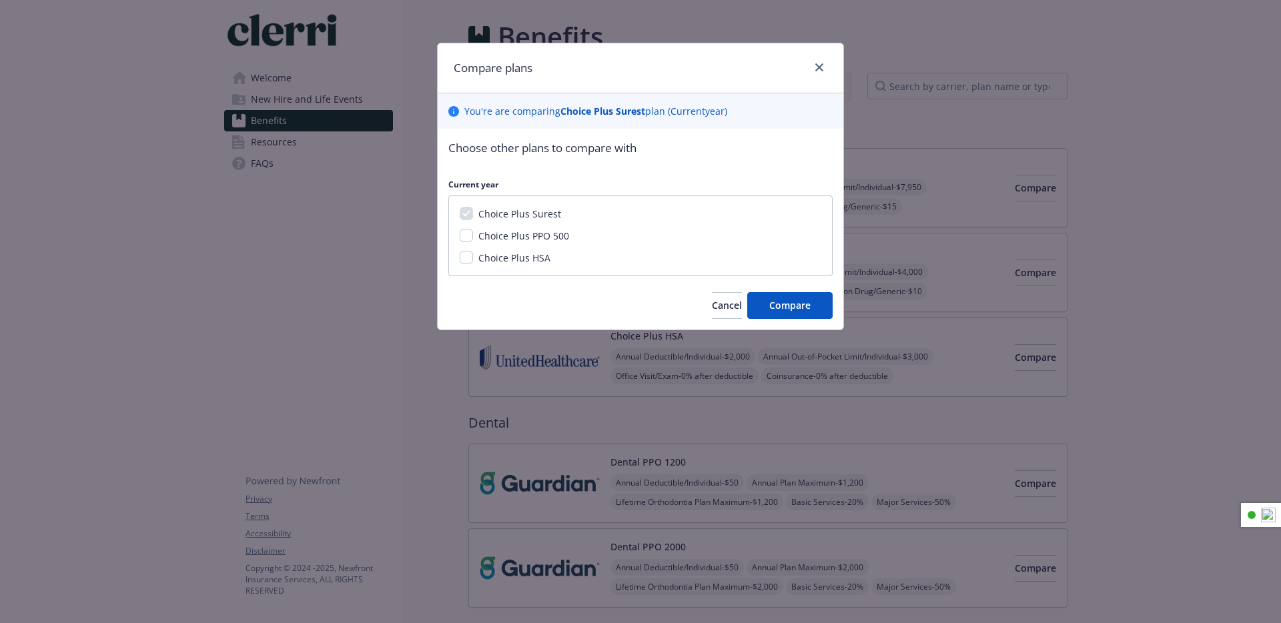
click at [535, 262] on span "Choice Plus HSA" at bounding box center [515, 258] width 72 height 13
click at [473, 262] on input "Choice Plus HSA" at bounding box center [466, 257] width 13 height 13
checkbox input "true"
click at [808, 314] on button "Compare" at bounding box center [790, 305] width 85 height 27
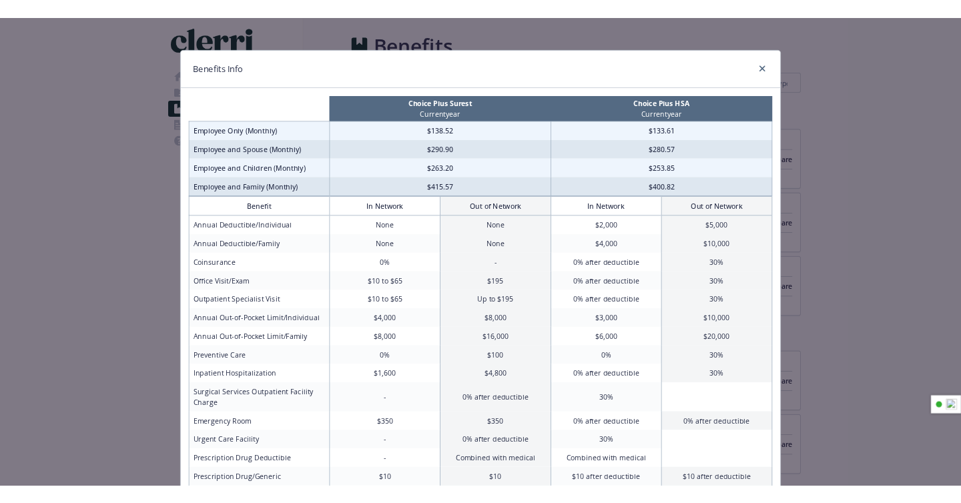
scroll to position [139, 0]
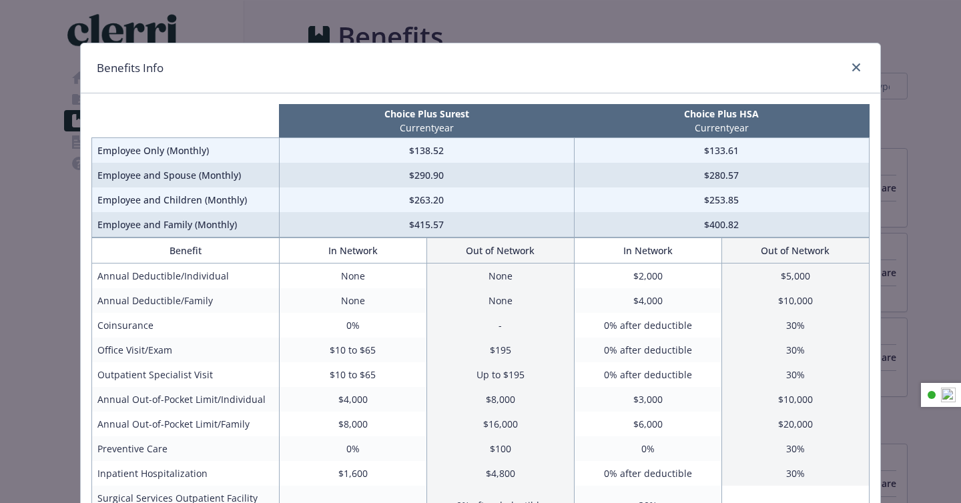
click at [863, 73] on div "compare plan details" at bounding box center [853, 67] width 21 height 17
click at [860, 71] on link "close" at bounding box center [856, 67] width 16 height 16
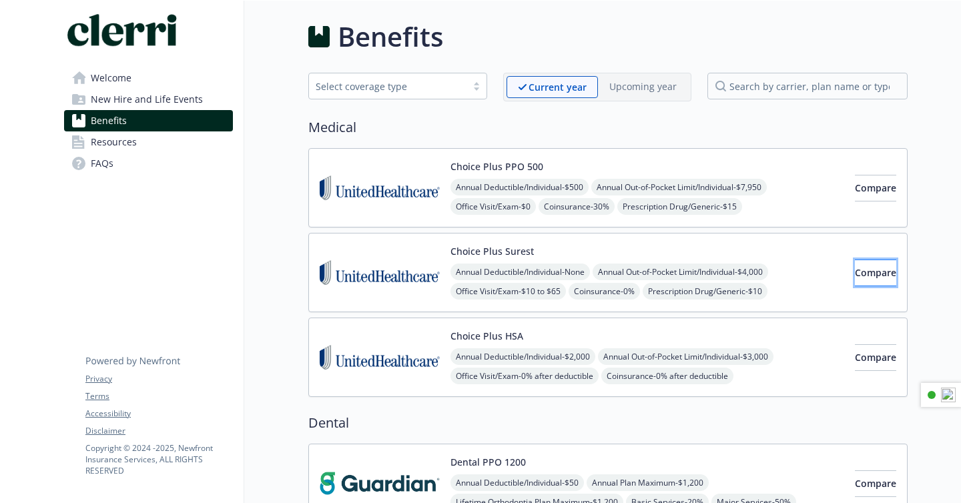
click at [855, 282] on button "Compare" at bounding box center [875, 273] width 41 height 27
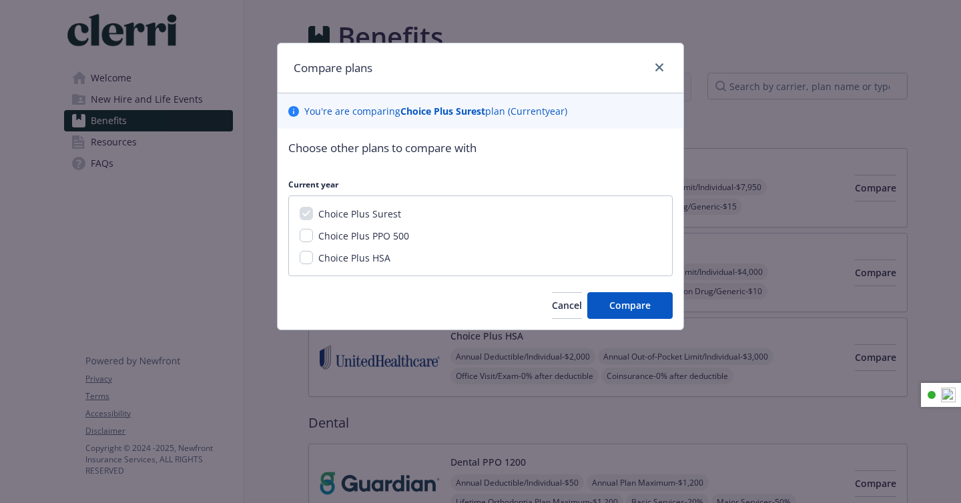
click at [368, 254] on span "Choice Plus HSA" at bounding box center [354, 258] width 72 height 13
click at [313, 254] on input "Choice Plus HSA" at bounding box center [306, 257] width 13 height 13
checkbox input "true"
click at [618, 304] on span "Compare" at bounding box center [629, 305] width 41 height 13
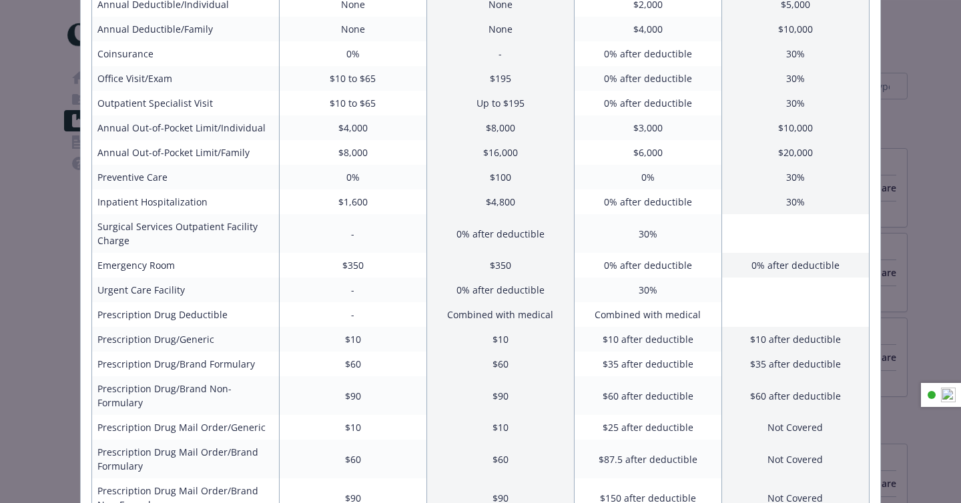
scroll to position [271, 0]
click at [930, 327] on div "Benefits Info Choice Plus Surest Current year Choice Plus HSA Current year Empl…" at bounding box center [480, 251] width 961 height 503
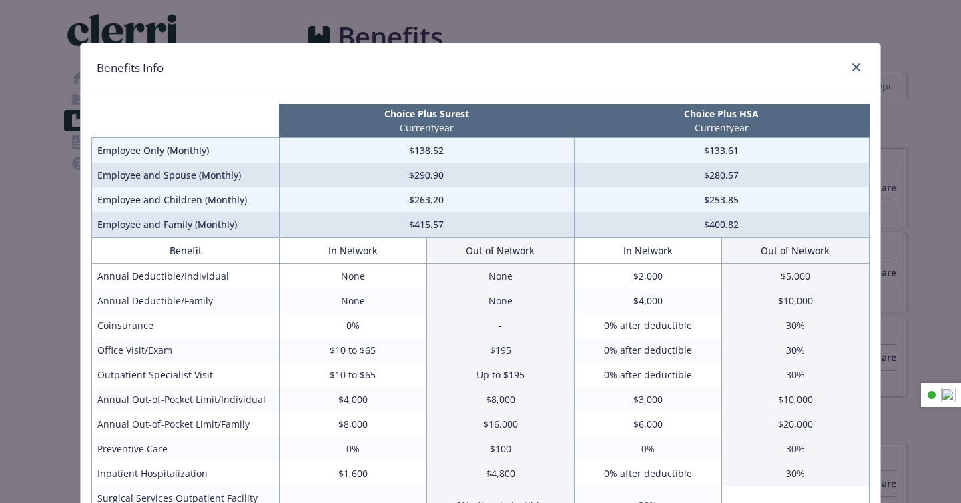
click at [862, 56] on div "Benefits Info" at bounding box center [481, 68] width 800 height 50
click at [856, 75] on div "compare plan details" at bounding box center [853, 67] width 21 height 17
click at [856, 66] on icon "close" at bounding box center [856, 67] width 8 height 8
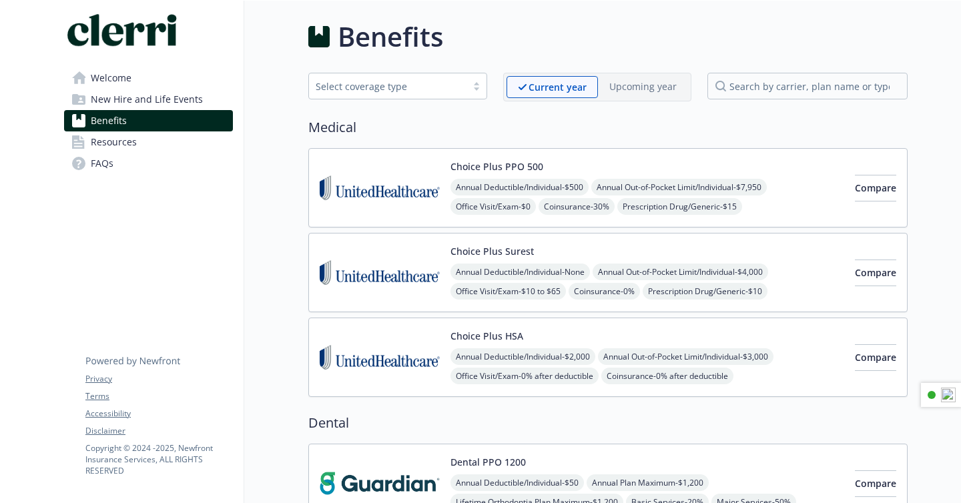
scroll to position [263, 0]
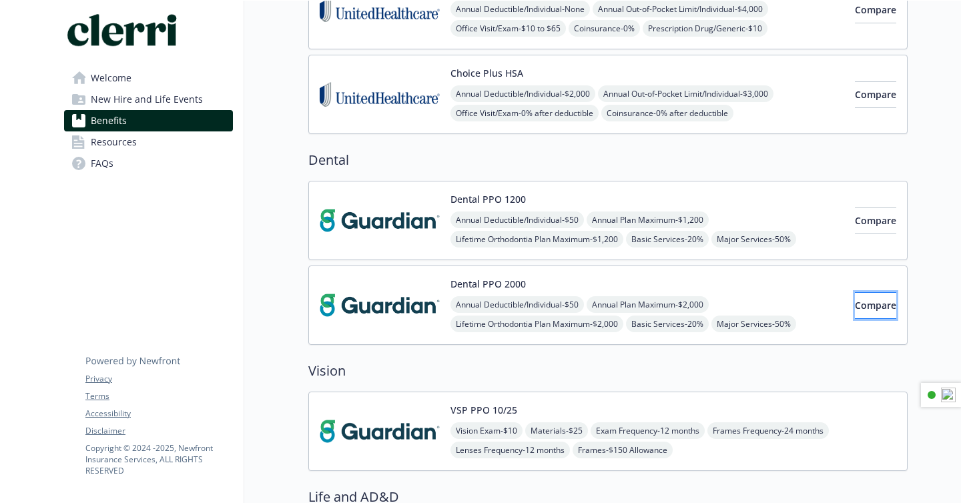
click at [856, 310] on span "Compare" at bounding box center [875, 305] width 41 height 13
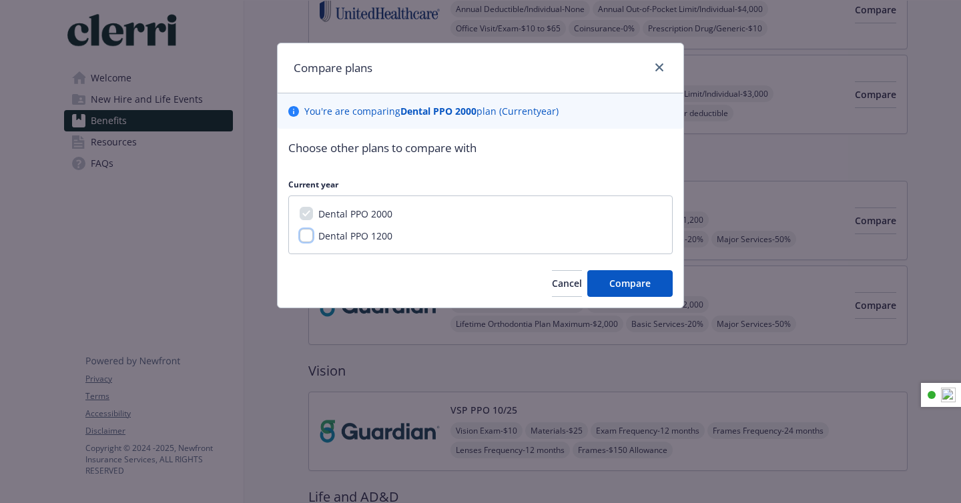
click at [300, 240] on input "Dental PPO 1200" at bounding box center [306, 235] width 13 height 13
checkbox input "true"
click at [612, 281] on span "Compare" at bounding box center [629, 283] width 41 height 13
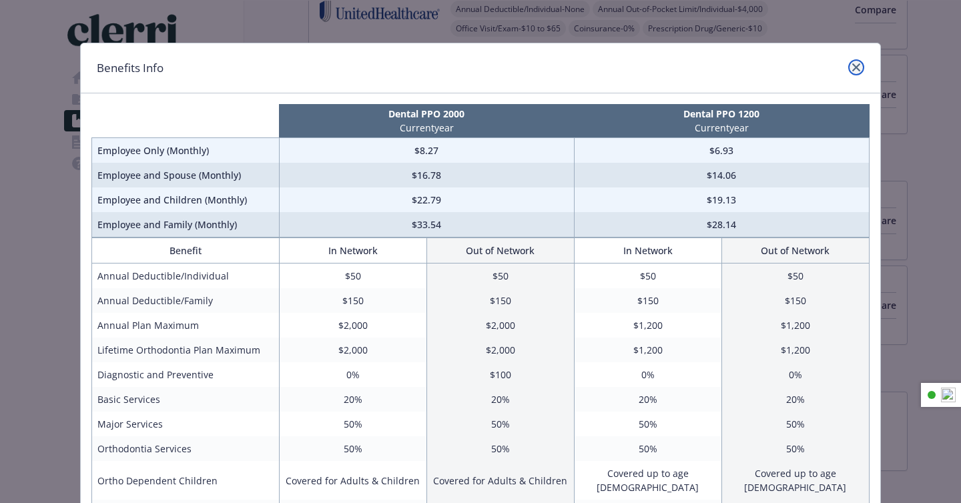
click at [860, 65] on icon "close" at bounding box center [856, 67] width 8 height 8
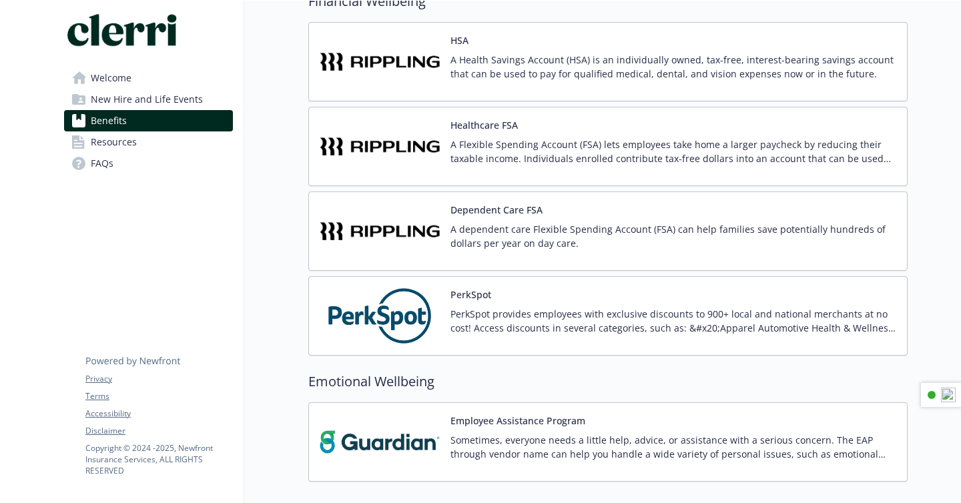
scroll to position [1171, 0]
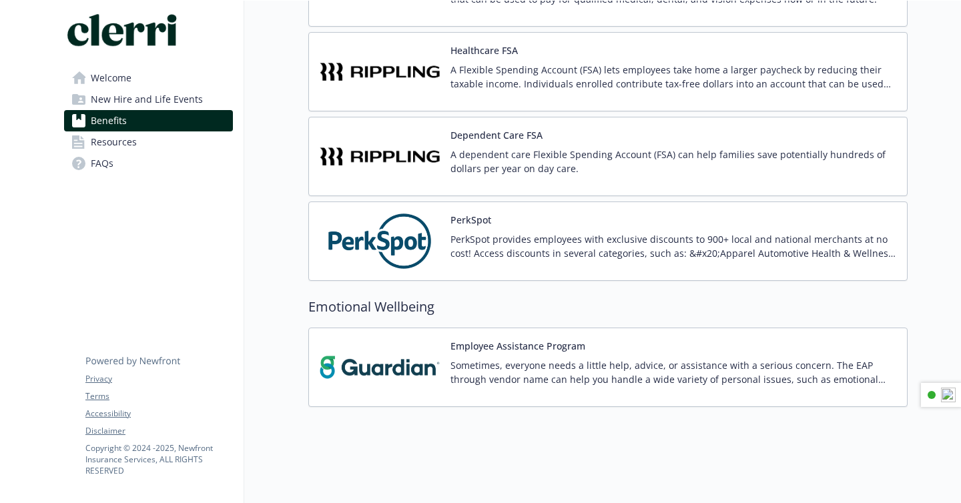
click at [127, 143] on span "Resources" at bounding box center [114, 141] width 46 height 21
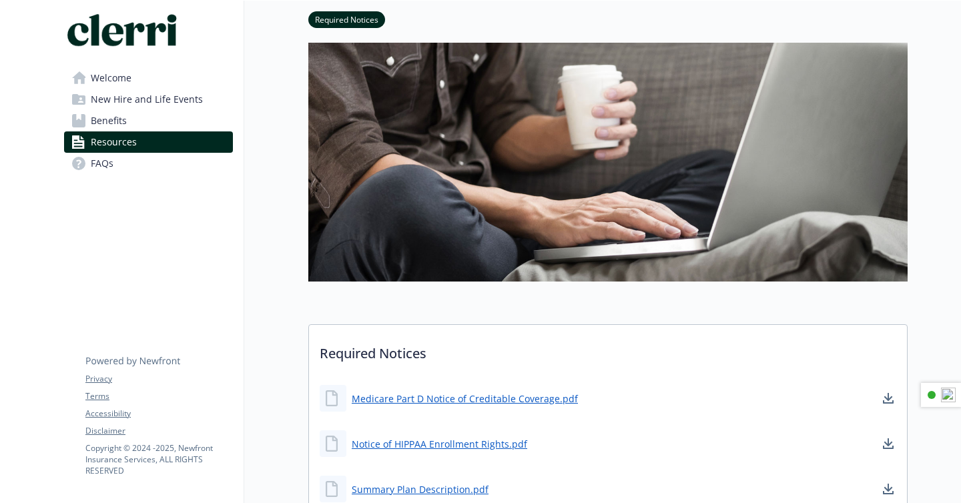
scroll to position [307, 0]
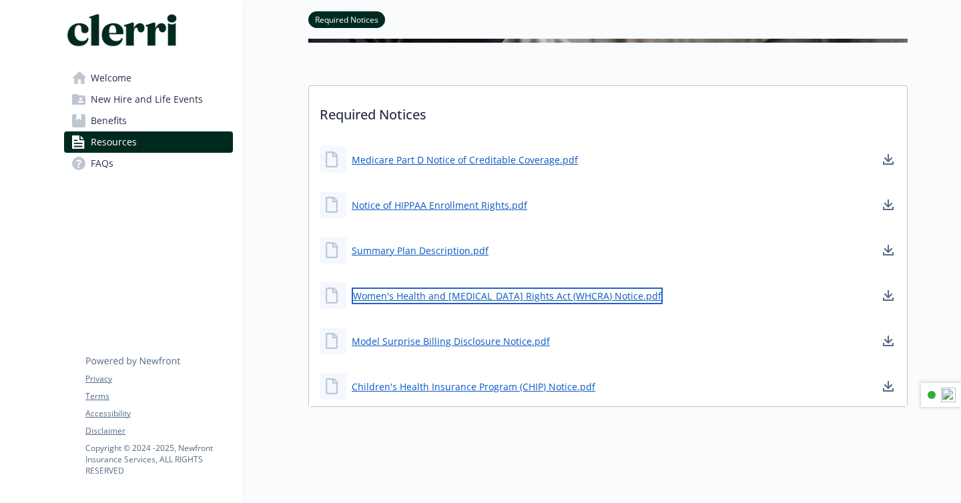
click at [398, 297] on link "Women's Health and [MEDICAL_DATA] Rights Act (WHCRA) Notice.pdf" at bounding box center [507, 296] width 311 height 17
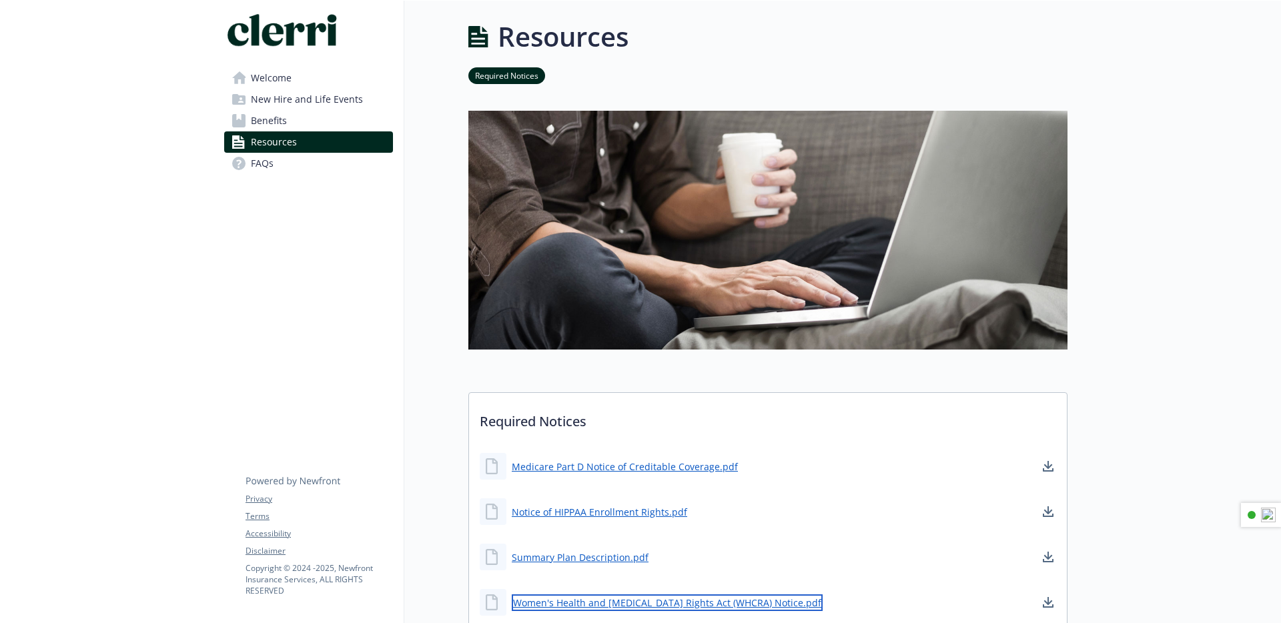
scroll to position [139, 0]
